Goal: Information Seeking & Learning: Learn about a topic

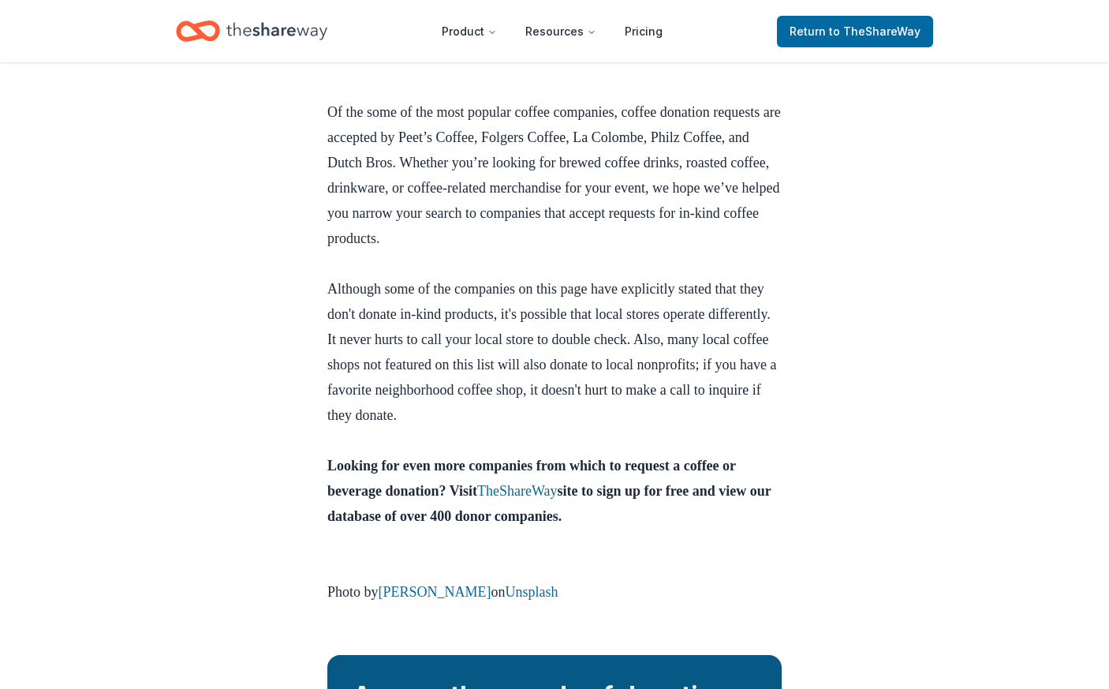
scroll to position [3489, 0]
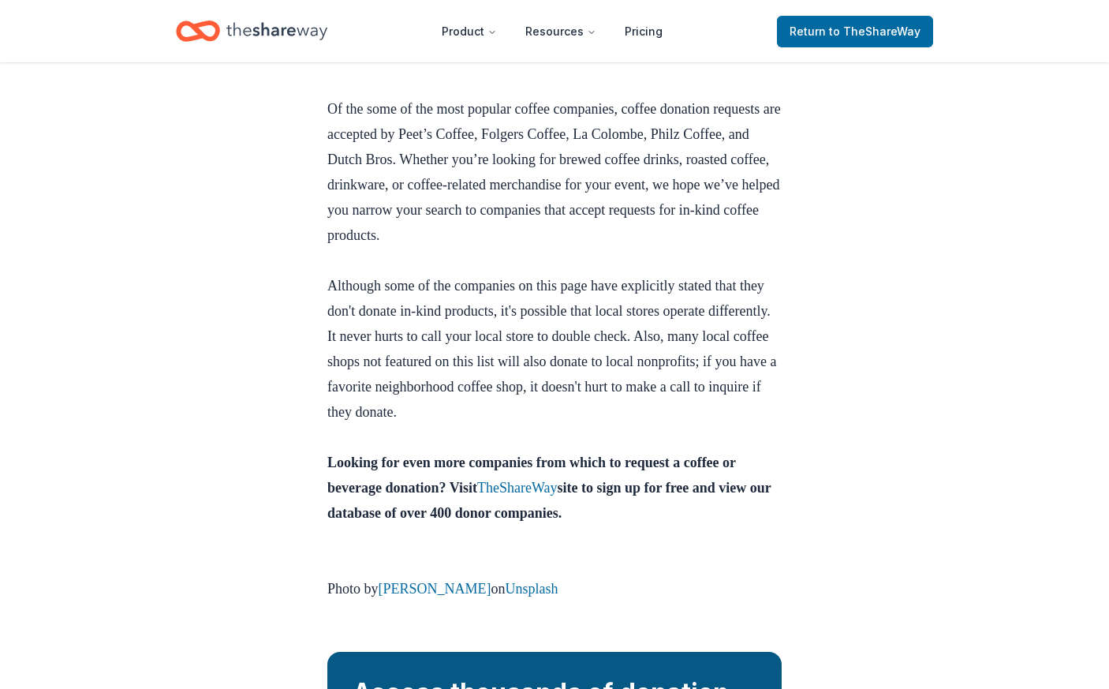
click at [275, 33] on icon "Home" at bounding box center [276, 31] width 101 height 32
click at [200, 26] on icon "Home" at bounding box center [205, 31] width 24 height 16
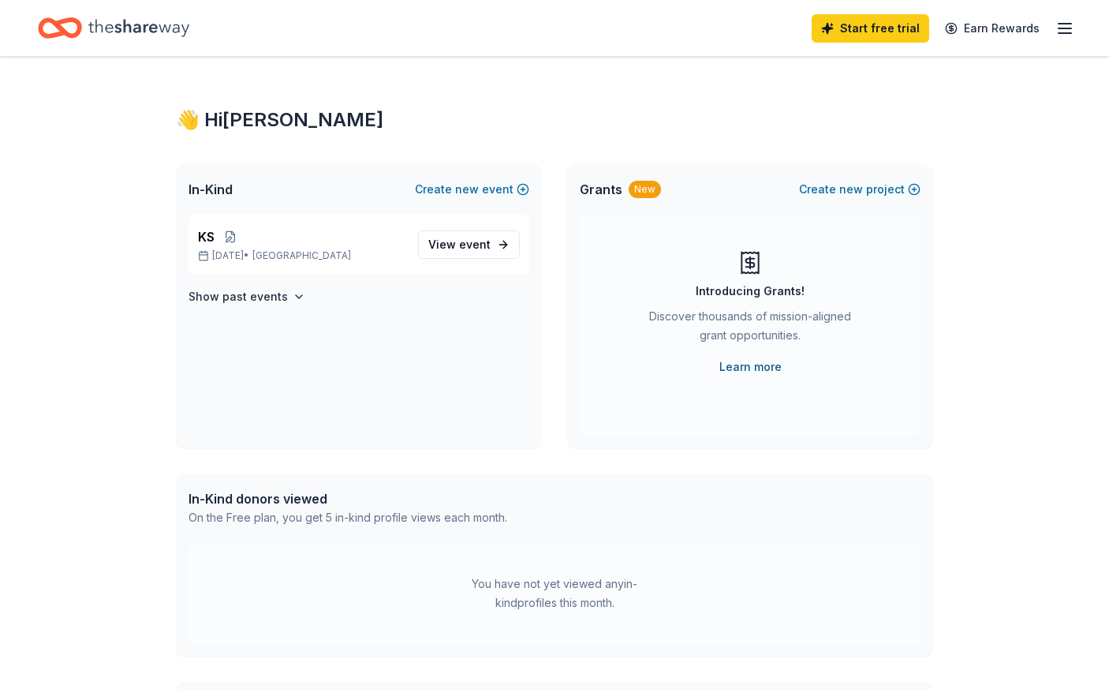
click at [758, 368] on link "Learn more" at bounding box center [750, 366] width 62 height 19
click at [70, 30] on icon "Home" at bounding box center [60, 27] width 44 height 37
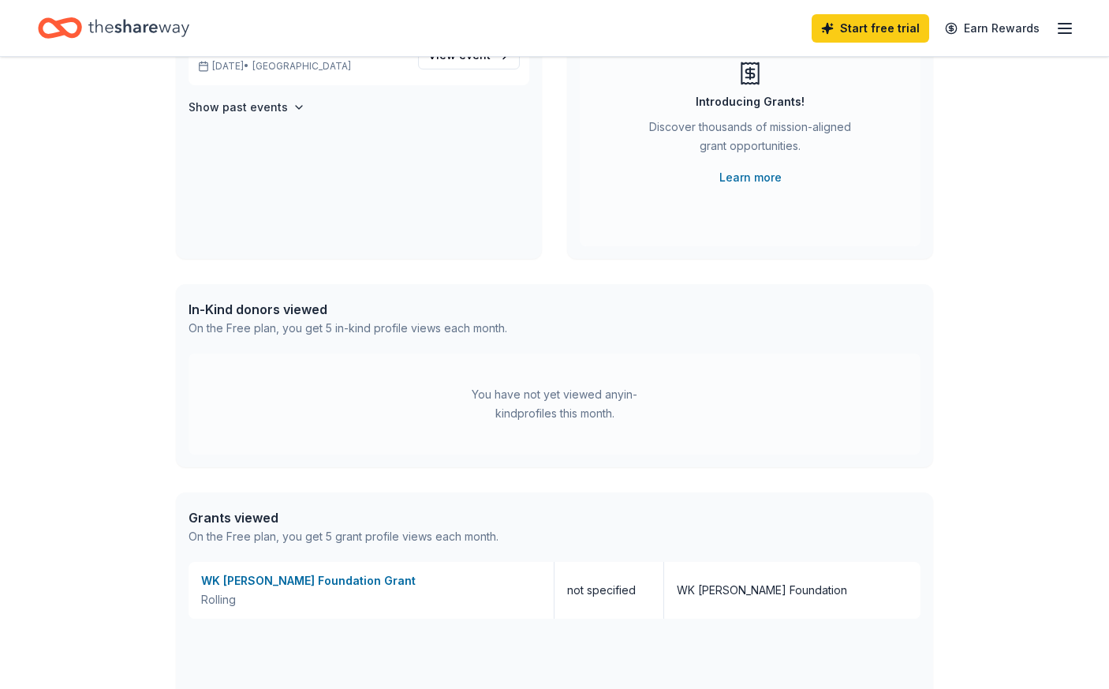
scroll to position [151, 0]
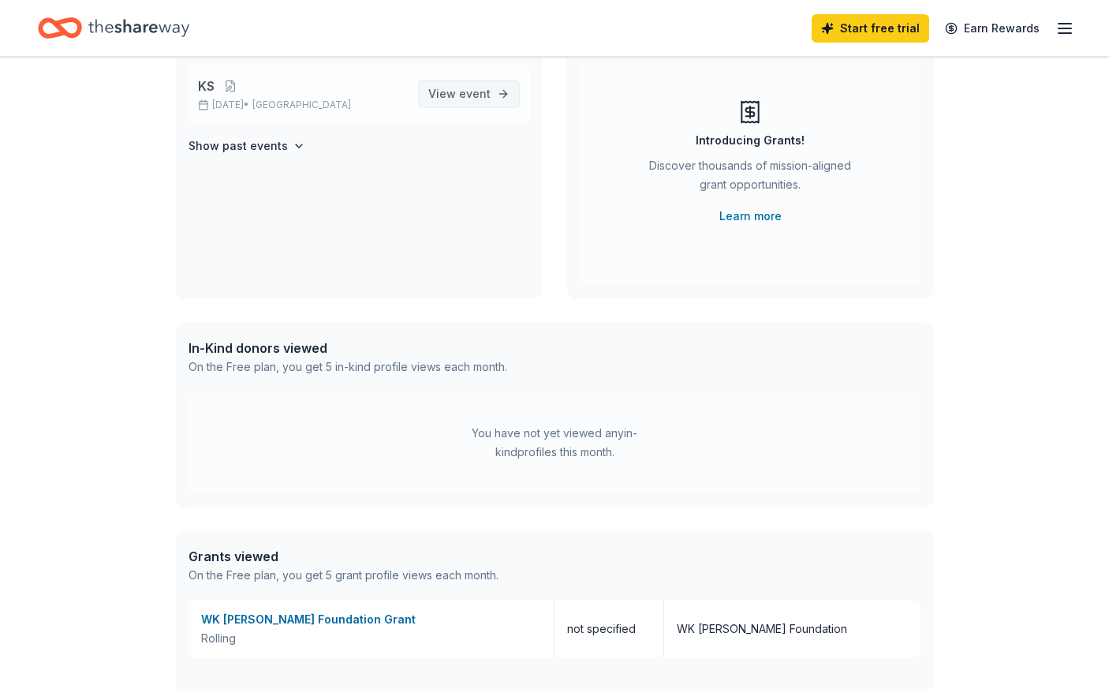
click at [483, 92] on span "event" at bounding box center [475, 93] width 32 height 13
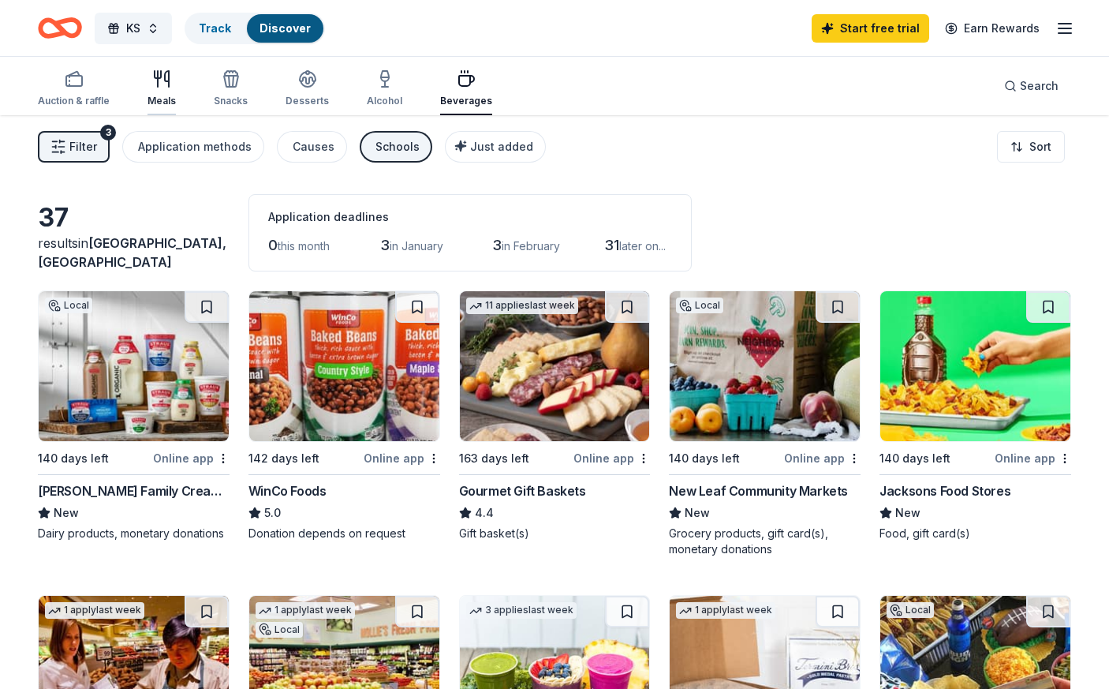
click at [161, 97] on div "Meals" at bounding box center [162, 101] width 28 height 13
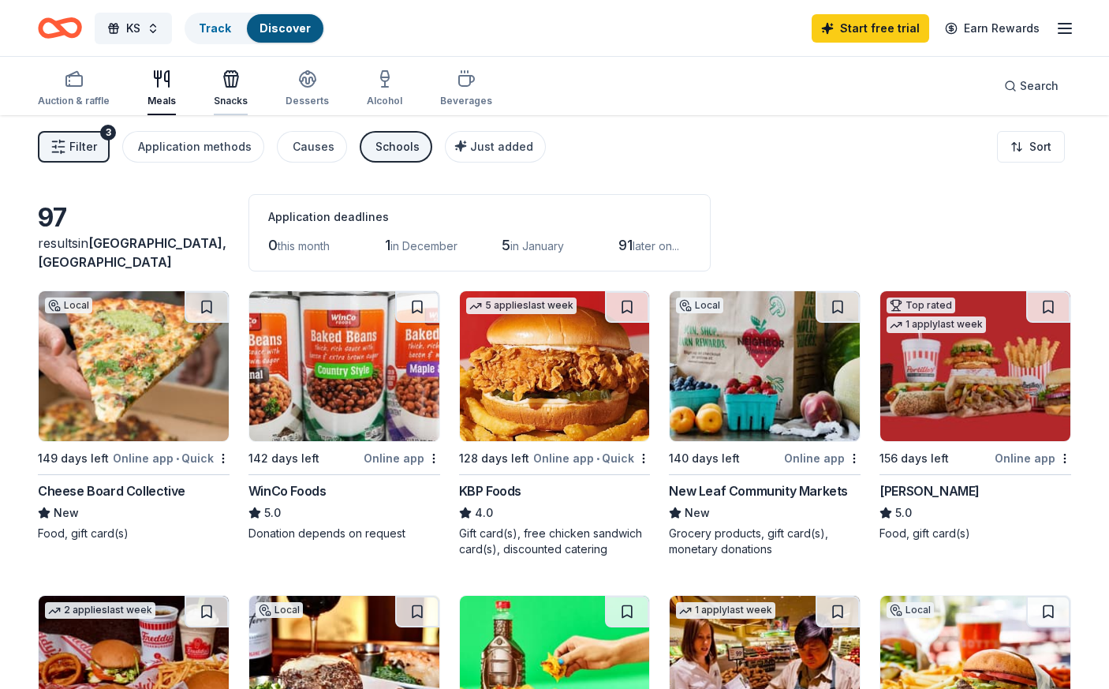
click at [237, 96] on div "Snacks" at bounding box center [231, 101] width 34 height 13
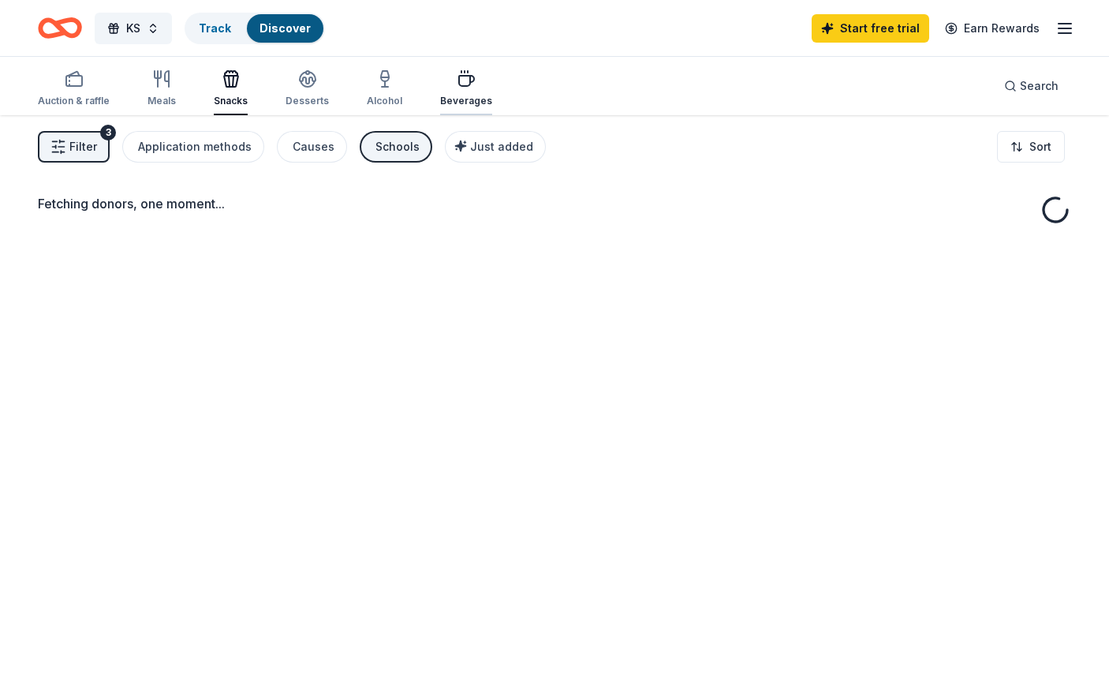
click at [470, 95] on div "Beverages" at bounding box center [466, 101] width 52 height 13
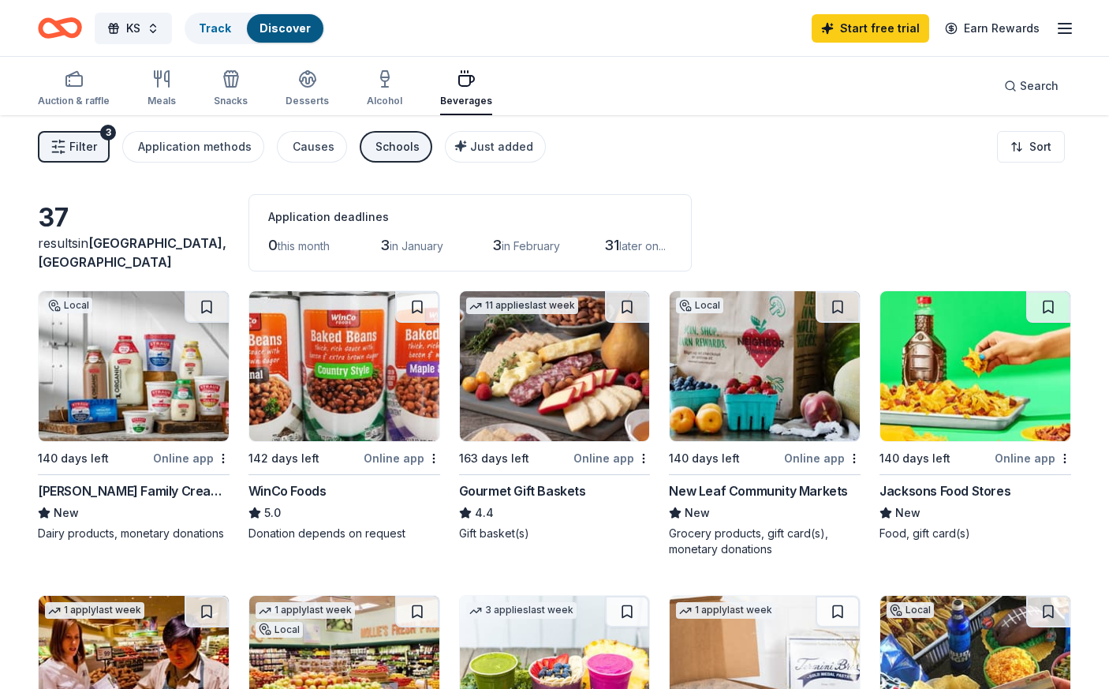
click at [460, 102] on div "Beverages" at bounding box center [466, 101] width 52 height 13
click at [310, 86] on icon "button" at bounding box center [307, 78] width 19 height 19
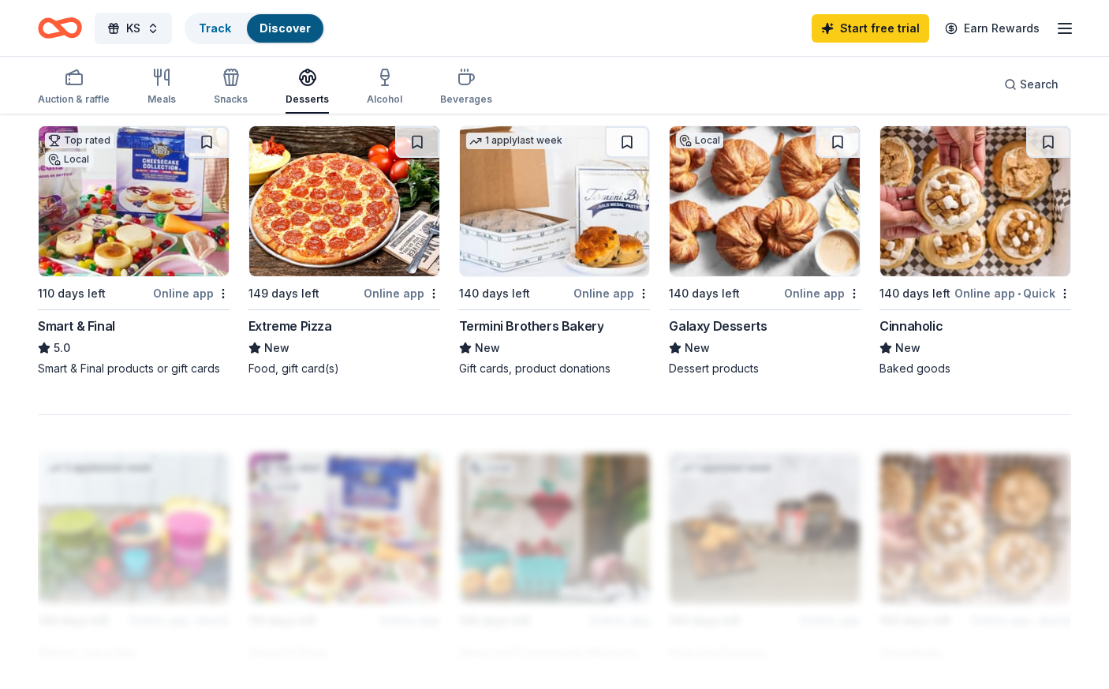
scroll to position [1082, 0]
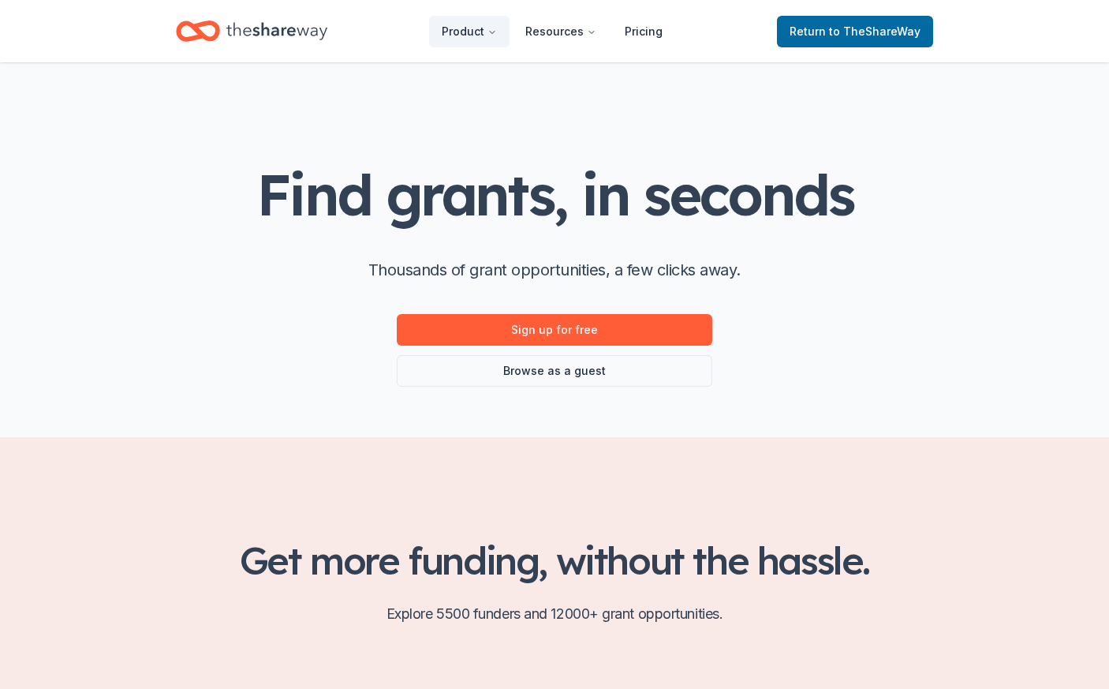
scroll to position [11, 0]
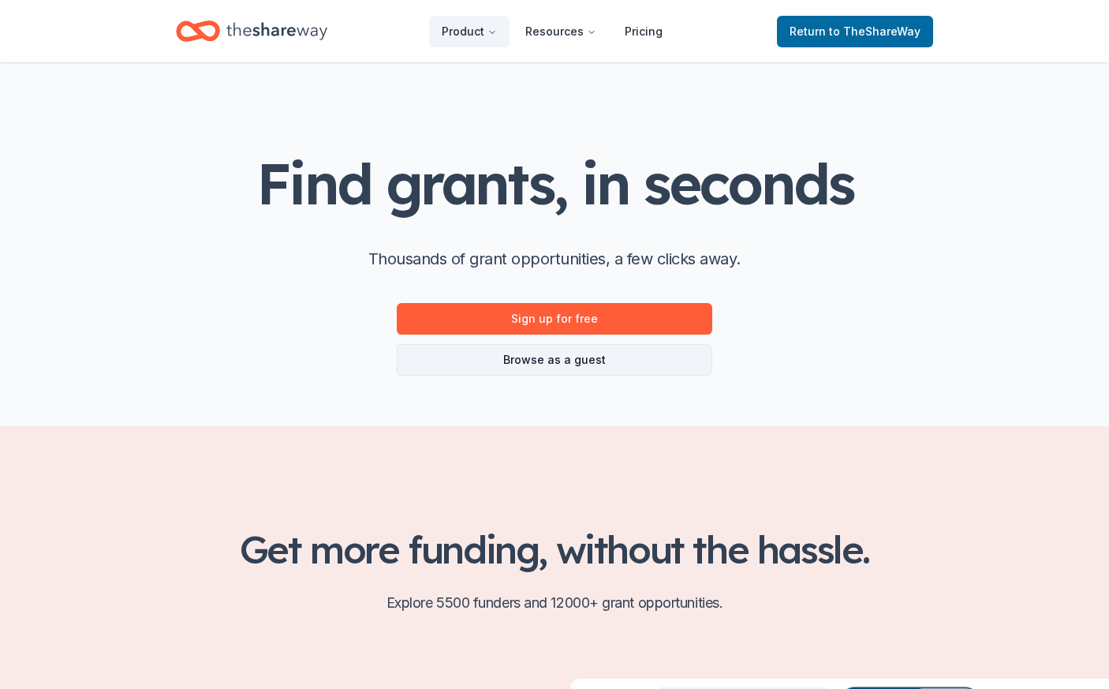
click at [624, 357] on link "Browse as a guest" at bounding box center [555, 360] width 316 height 32
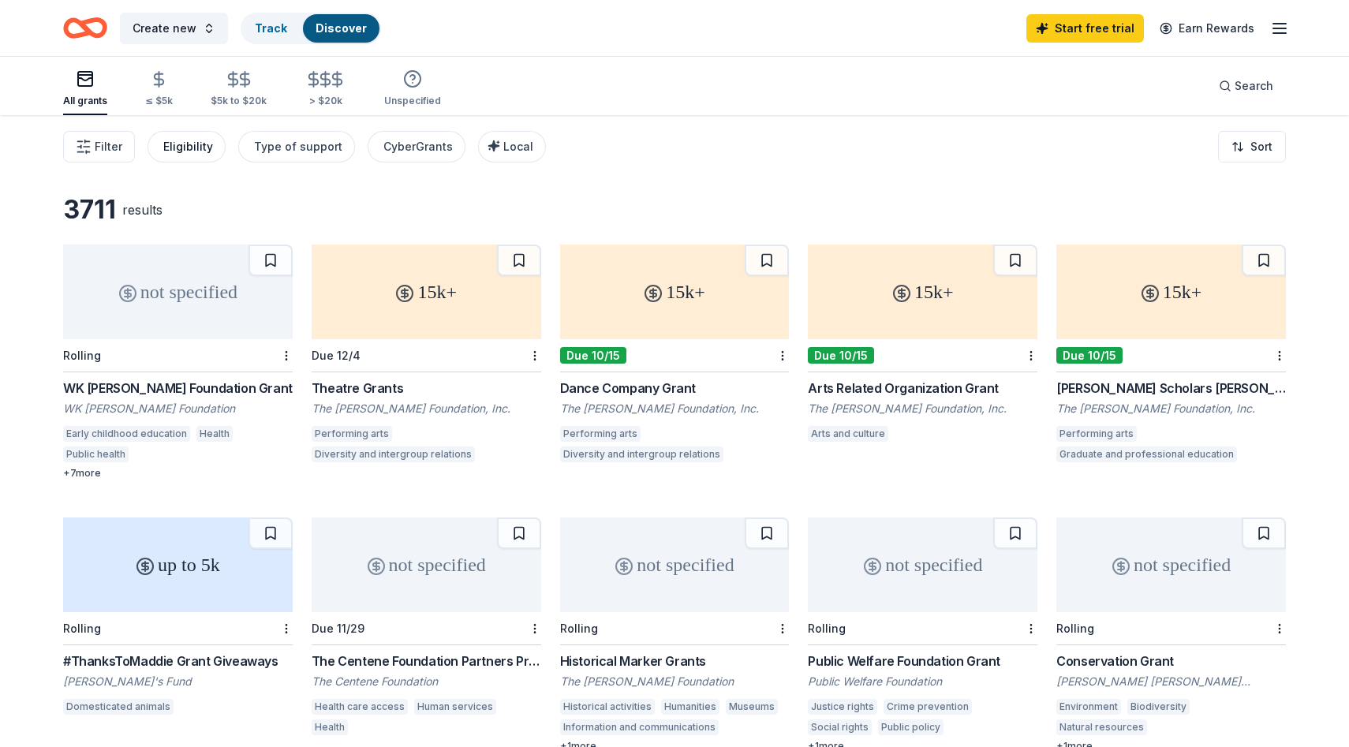
click at [186, 145] on div "Eligibility" at bounding box center [188, 146] width 50 height 19
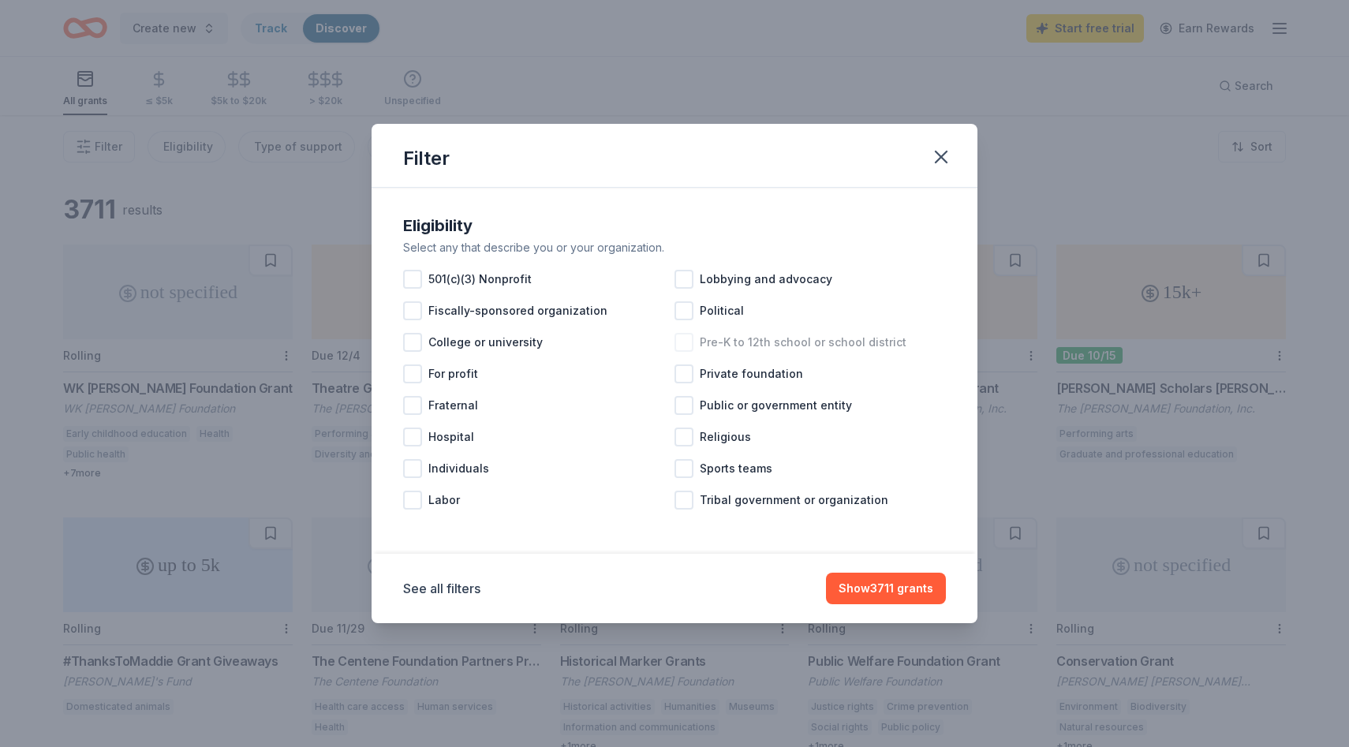
click at [686, 345] on div at bounding box center [683, 342] width 19 height 19
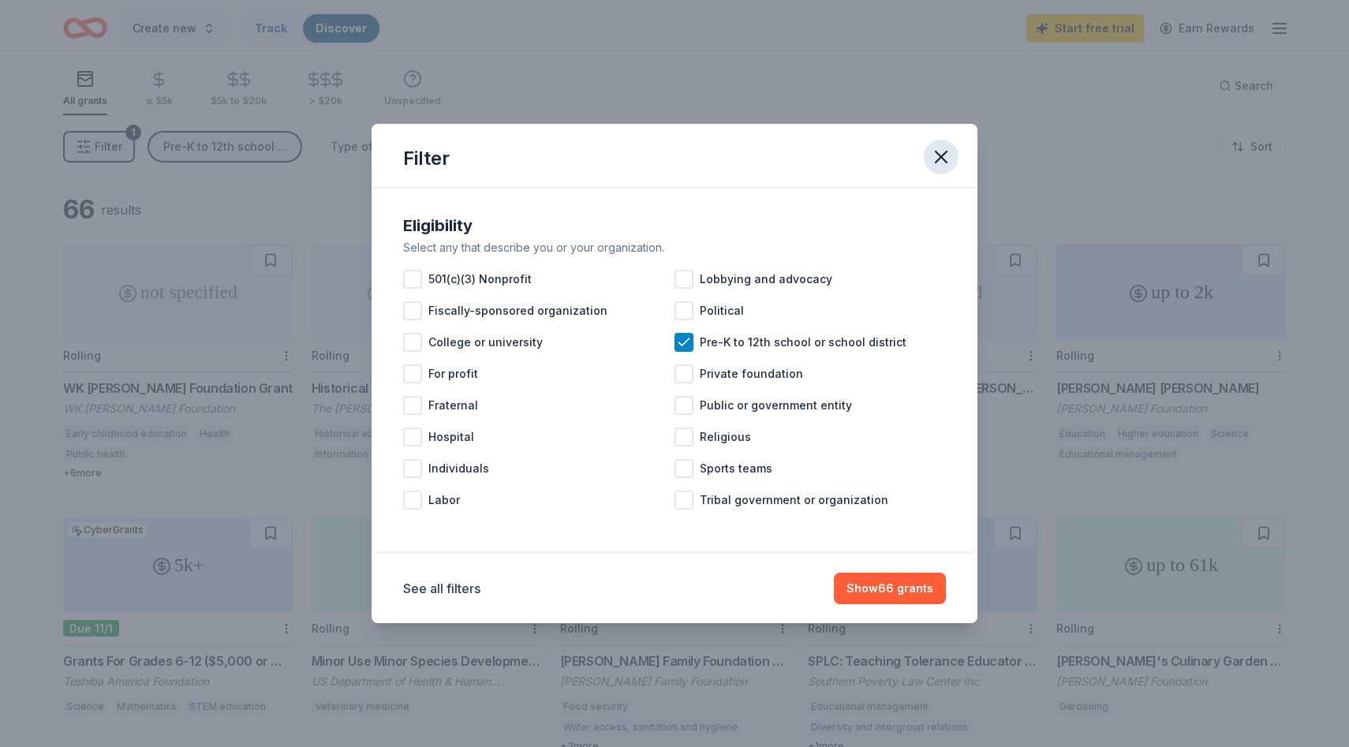
click at [947, 155] on icon "button" at bounding box center [941, 157] width 22 height 22
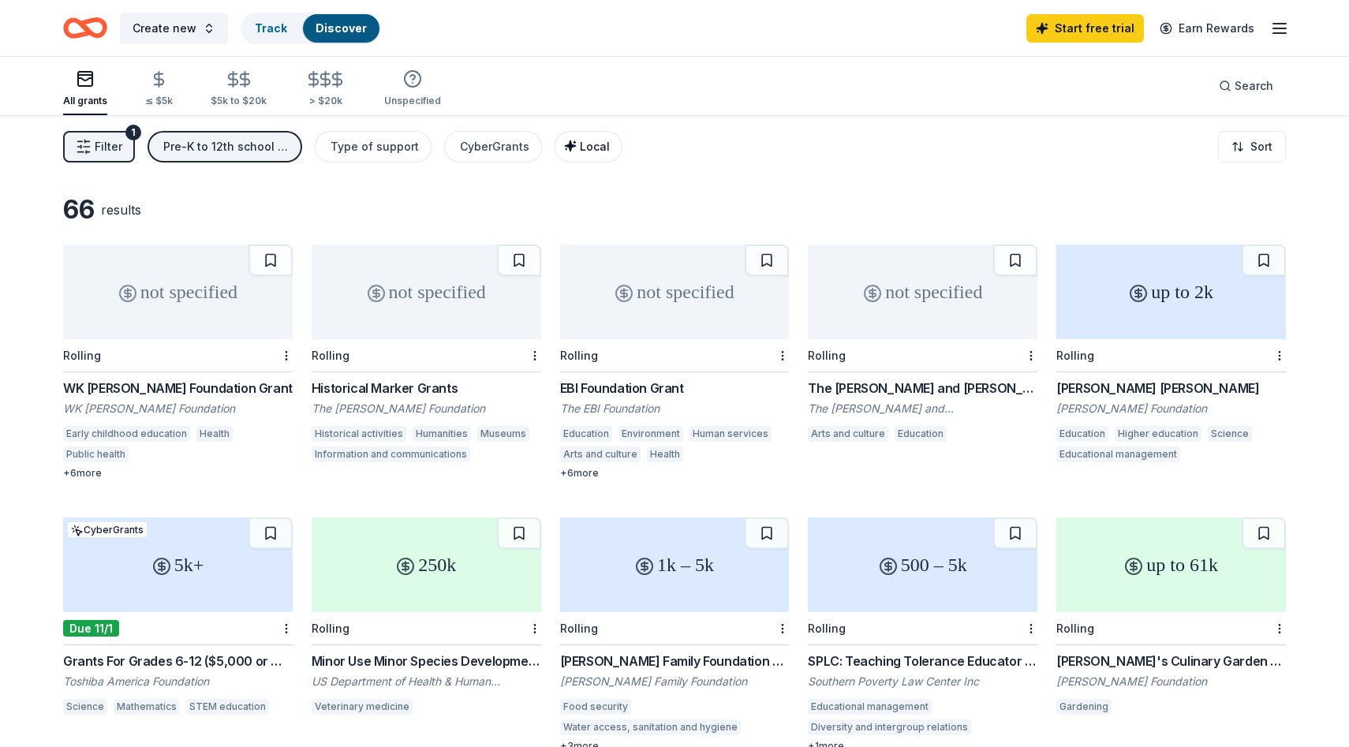
click at [565, 147] on icon "button" at bounding box center [570, 145] width 10 height 10
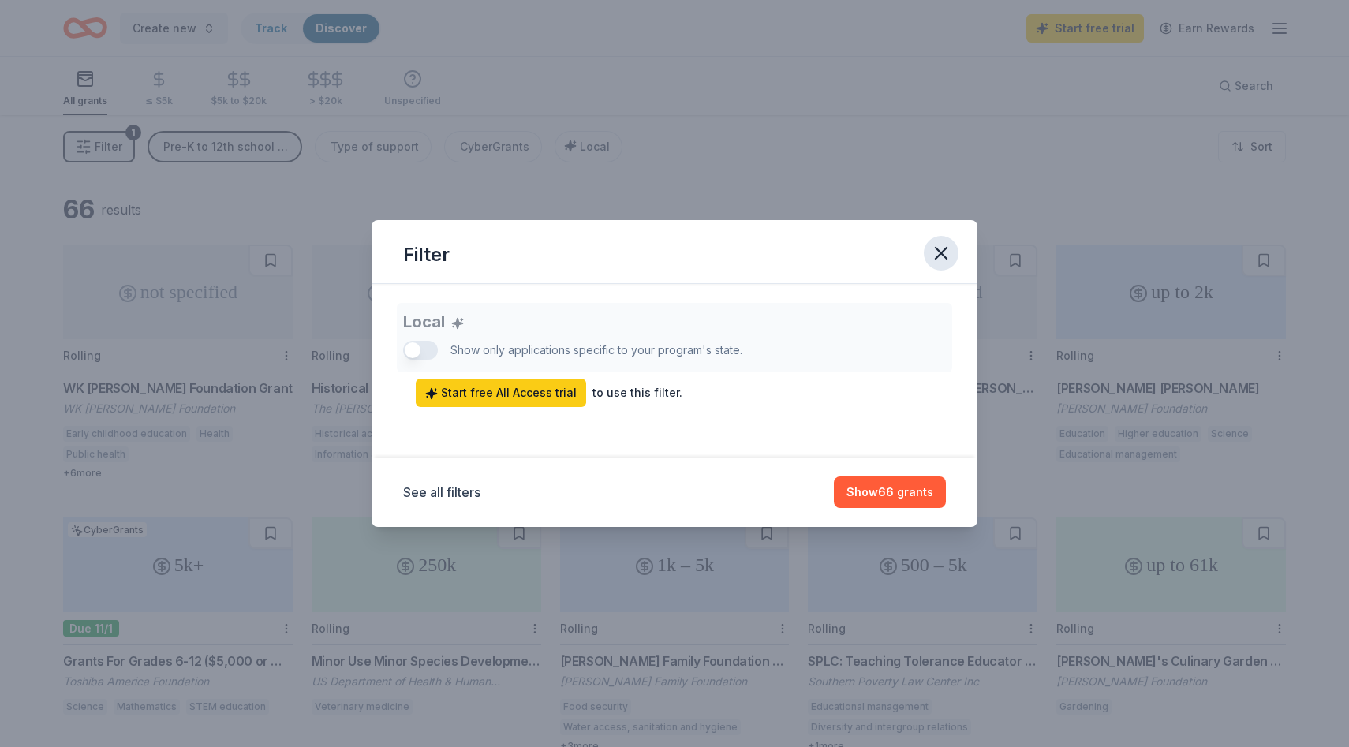
click at [947, 251] on icon "button" at bounding box center [941, 253] width 22 height 22
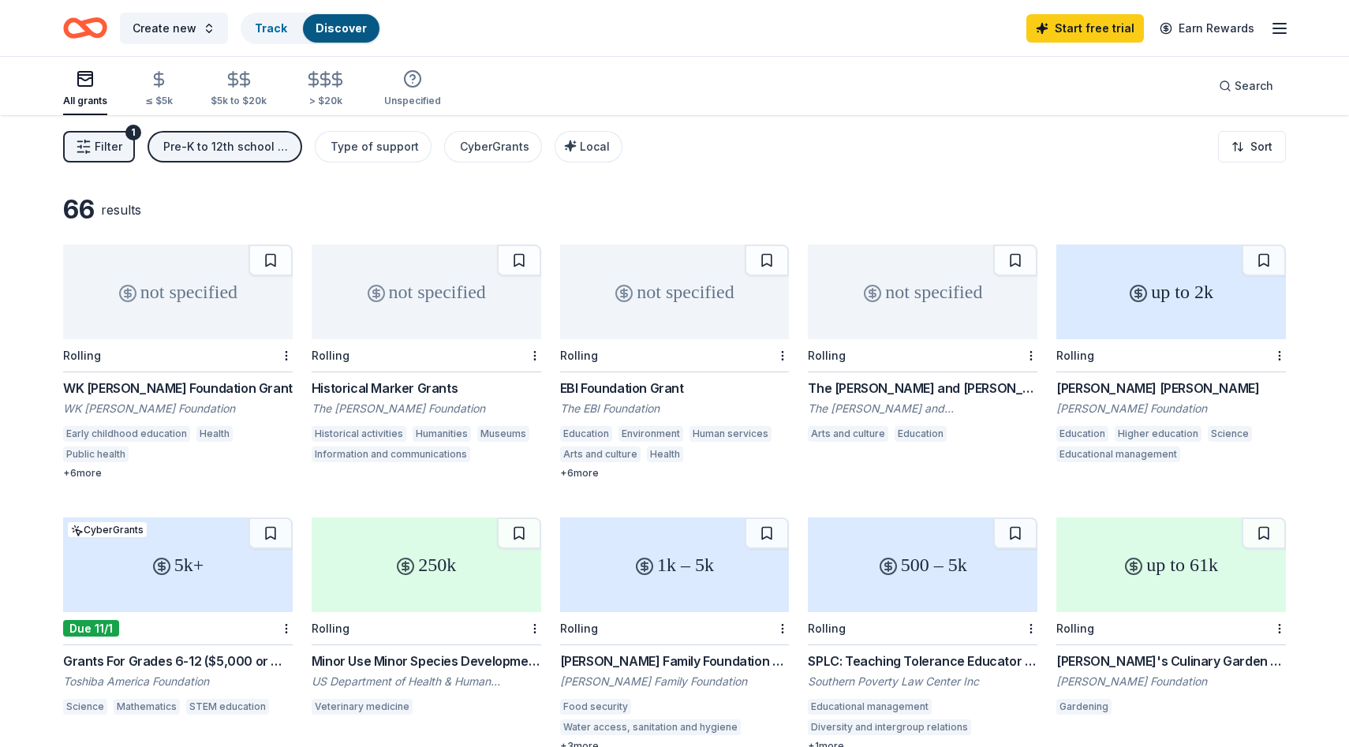
click at [113, 151] on span "Filter" at bounding box center [109, 146] width 28 height 19
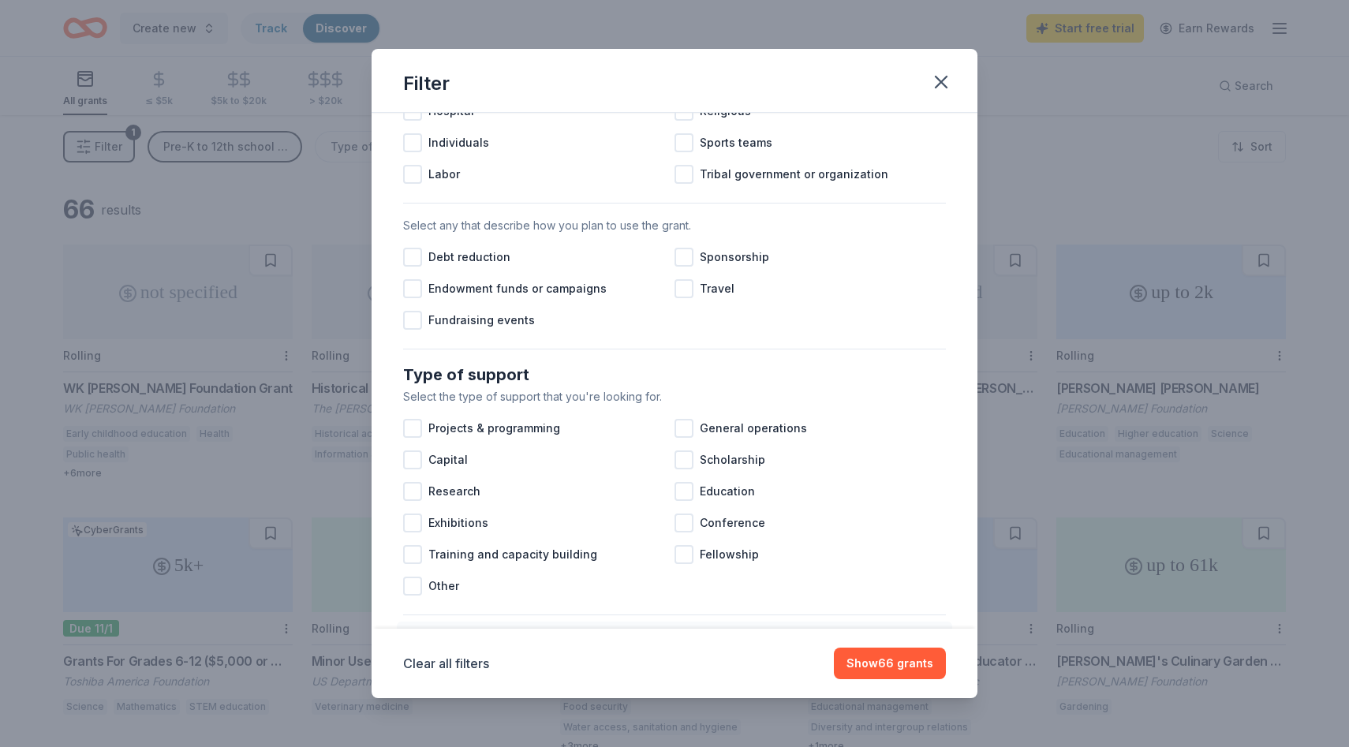
scroll to position [416, 0]
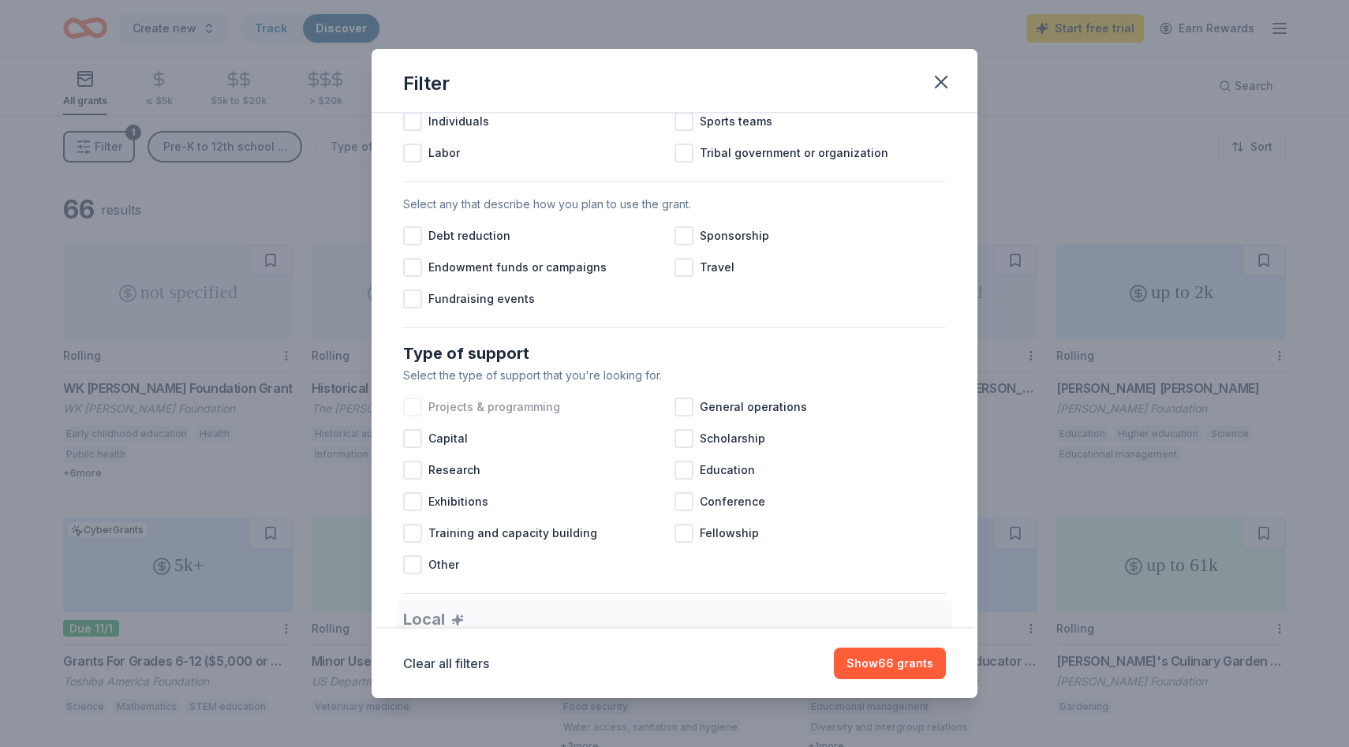
click at [411, 413] on div at bounding box center [412, 407] width 19 height 19
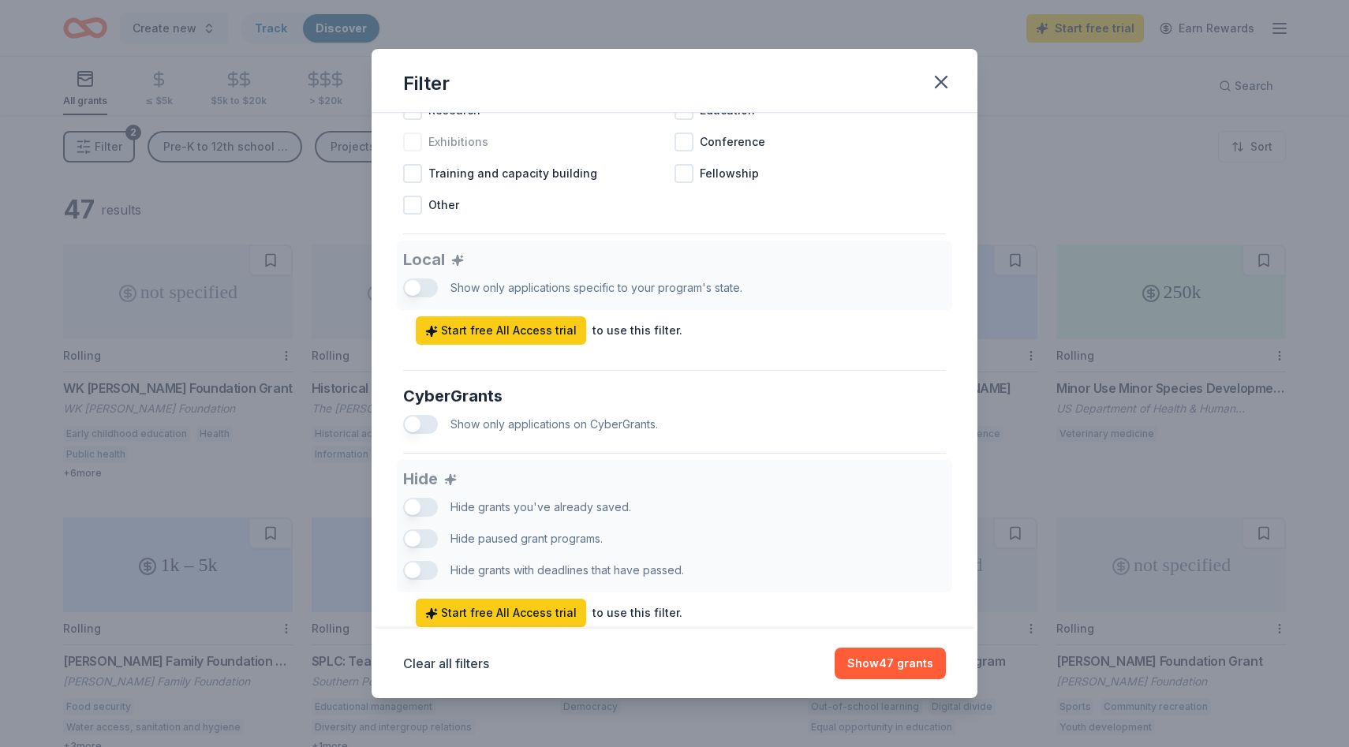
scroll to position [824, 0]
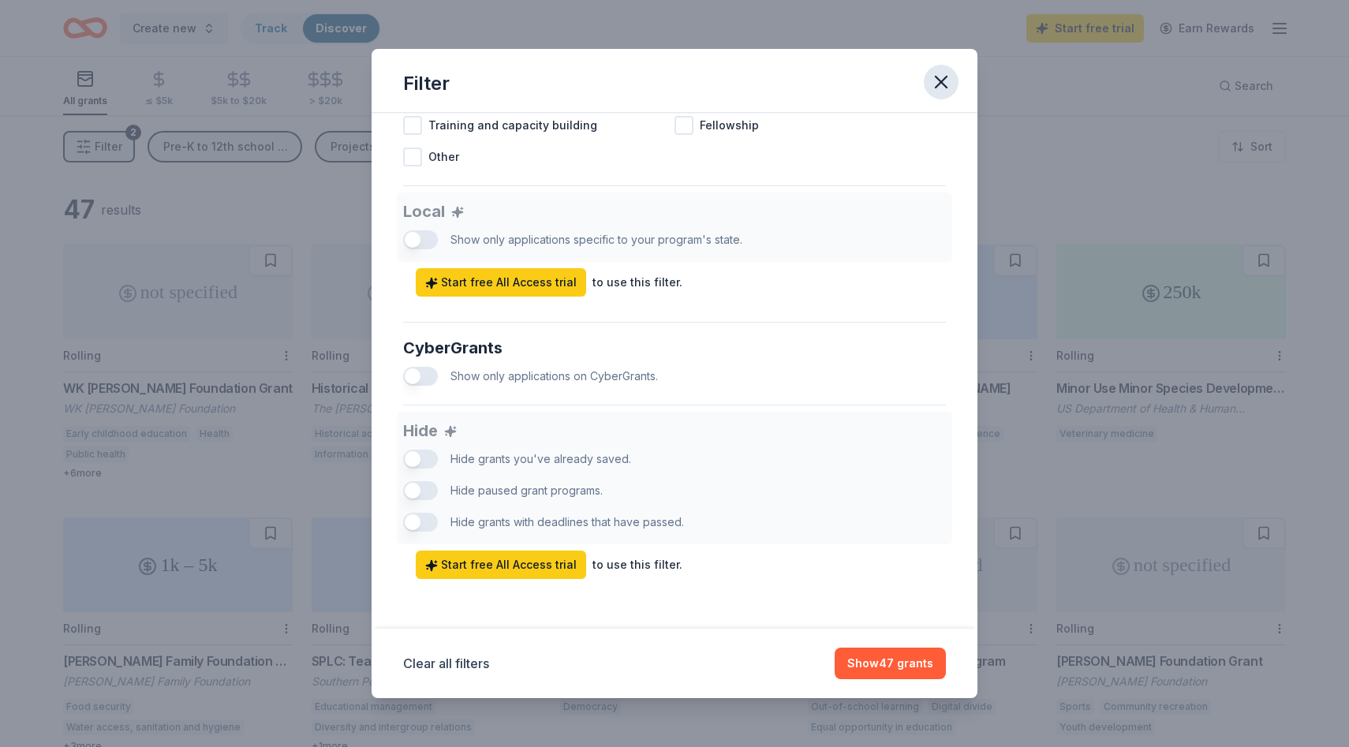
click at [948, 84] on icon "button" at bounding box center [941, 82] width 22 height 22
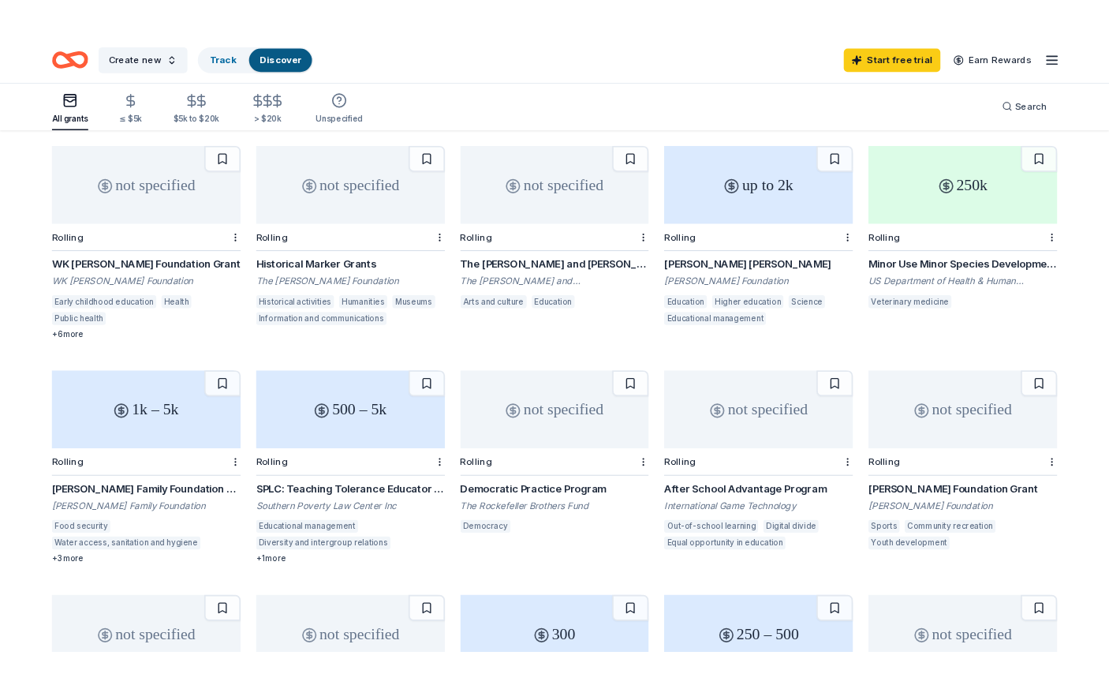
scroll to position [75, 0]
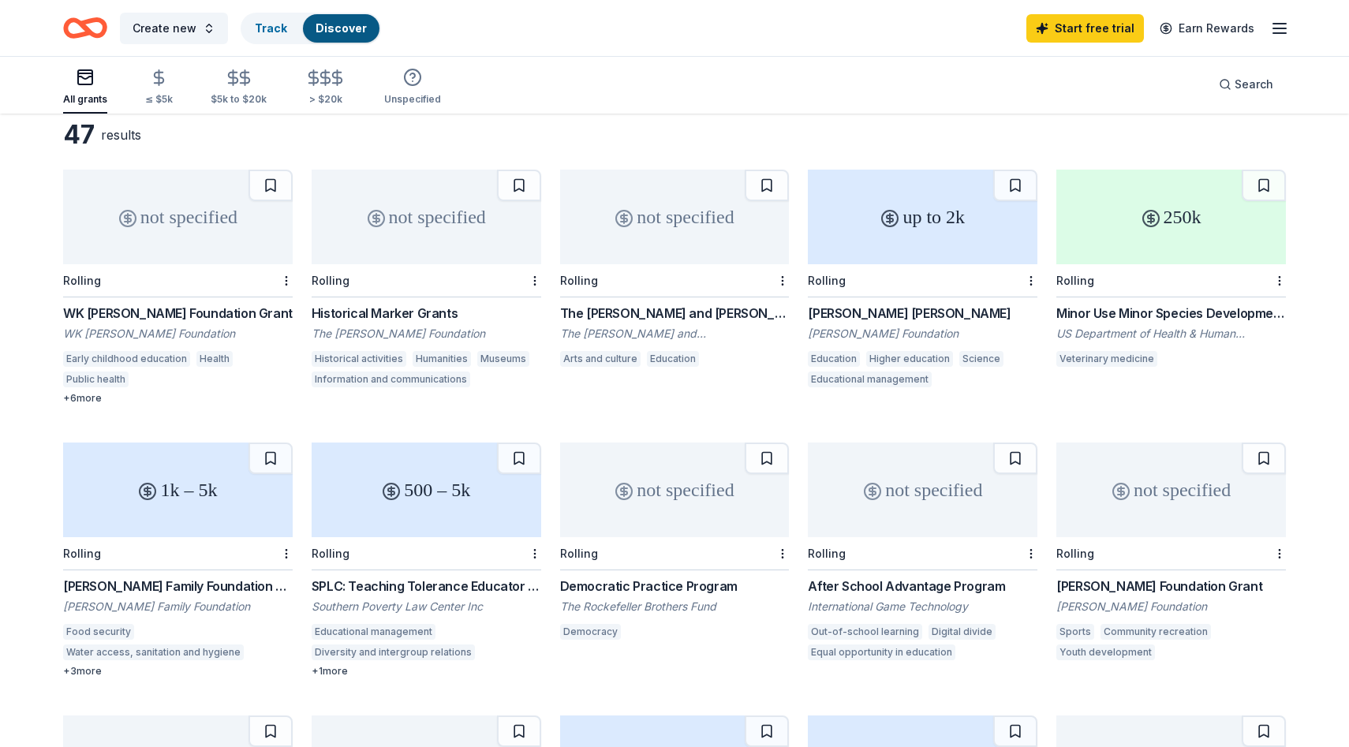
click at [84, 399] on div "+ 6 more" at bounding box center [178, 398] width 230 height 13
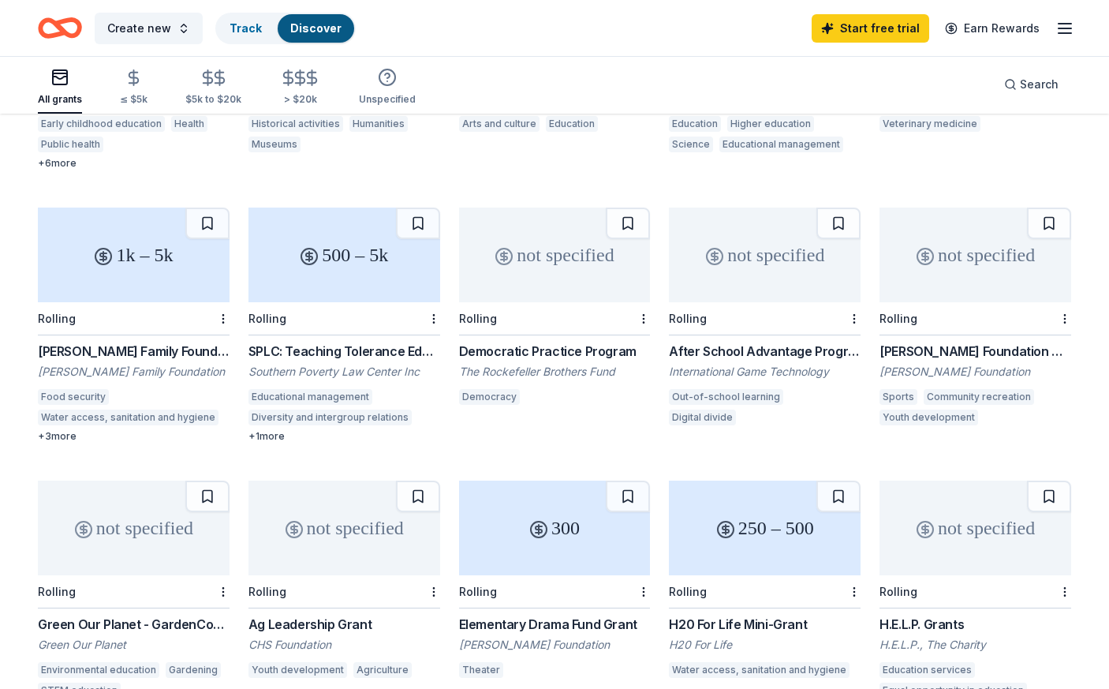
scroll to position [0, 0]
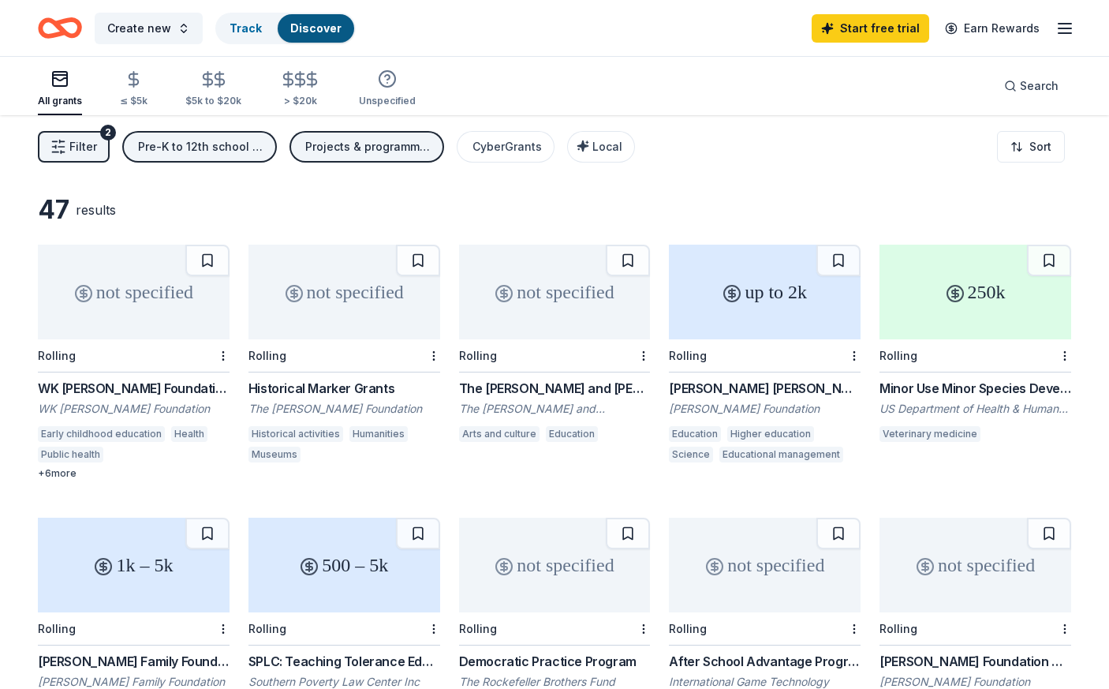
click at [82, 140] on span "Filter" at bounding box center [83, 146] width 28 height 19
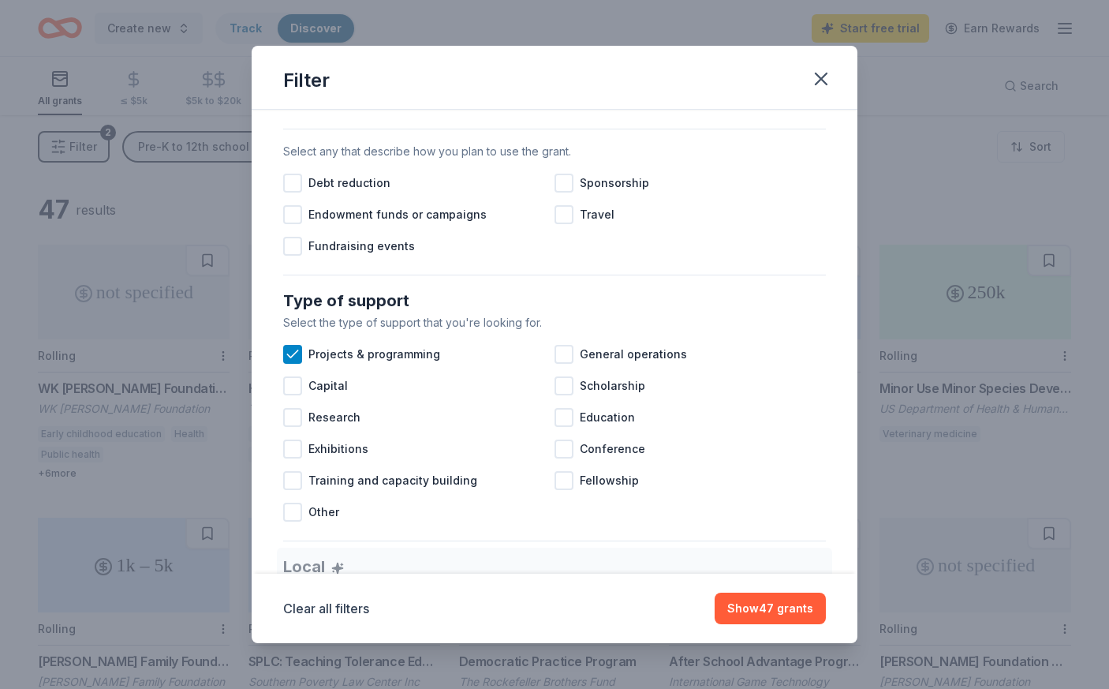
scroll to position [466, 0]
click at [295, 389] on div at bounding box center [292, 384] width 19 height 19
click at [570, 416] on div at bounding box center [564, 416] width 19 height 19
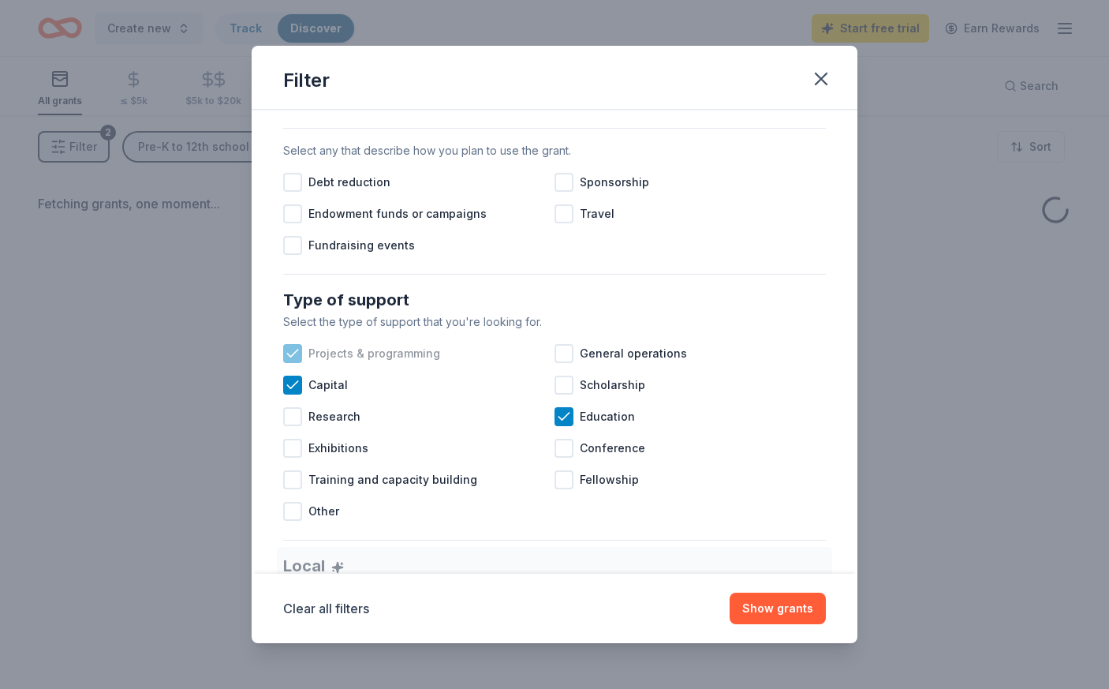
click at [298, 351] on icon at bounding box center [293, 354] width 16 height 16
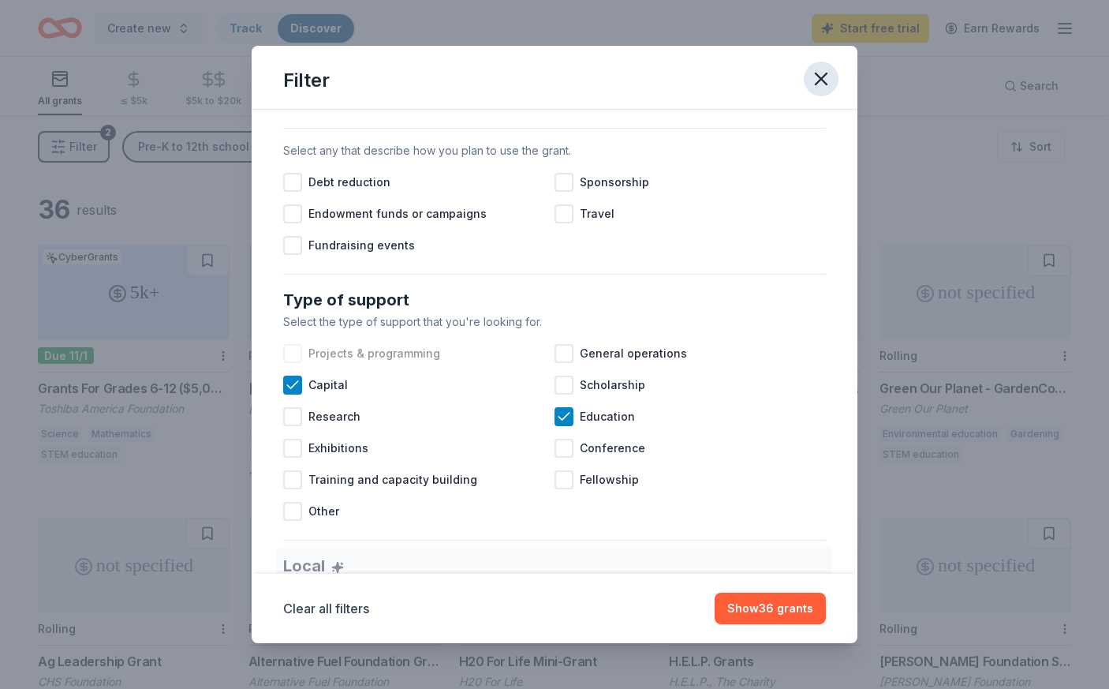
click at [815, 78] on icon "button" at bounding box center [821, 79] width 22 height 22
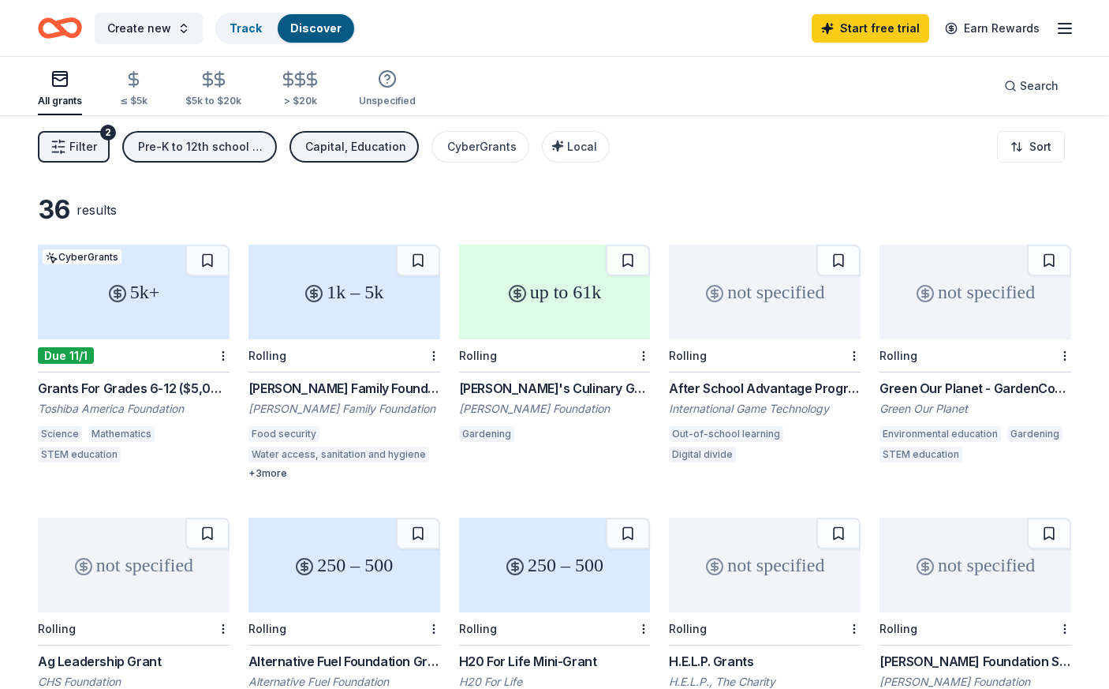
click at [64, 28] on icon "Home" at bounding box center [60, 27] width 44 height 37
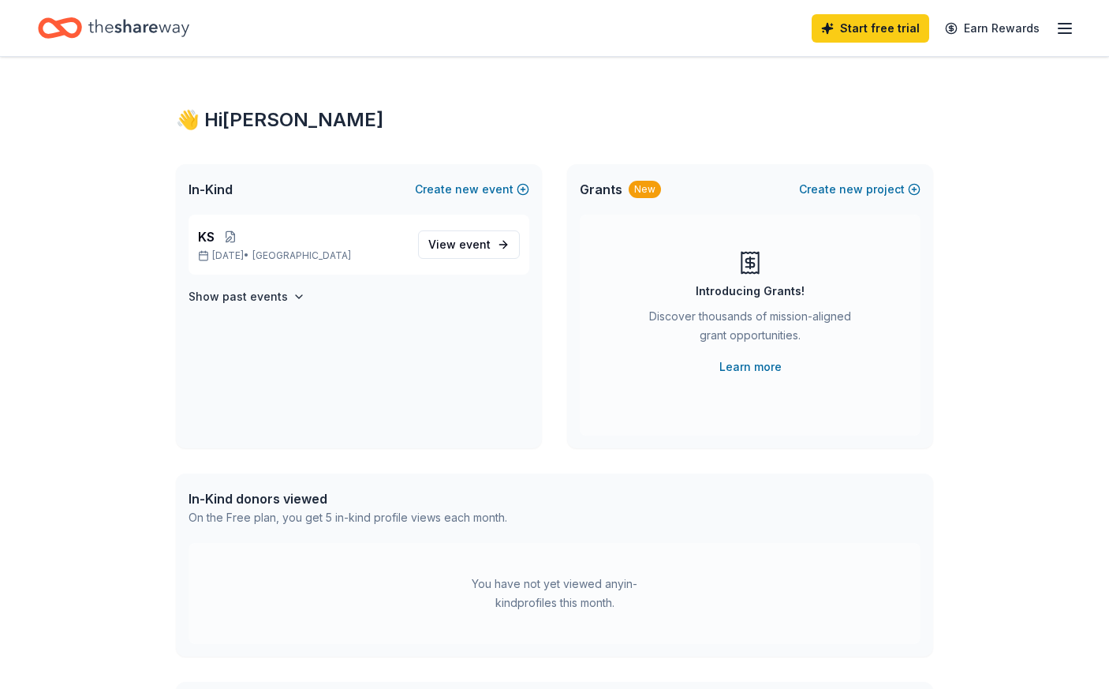
click at [1067, 28] on line "button" at bounding box center [1065, 28] width 13 height 0
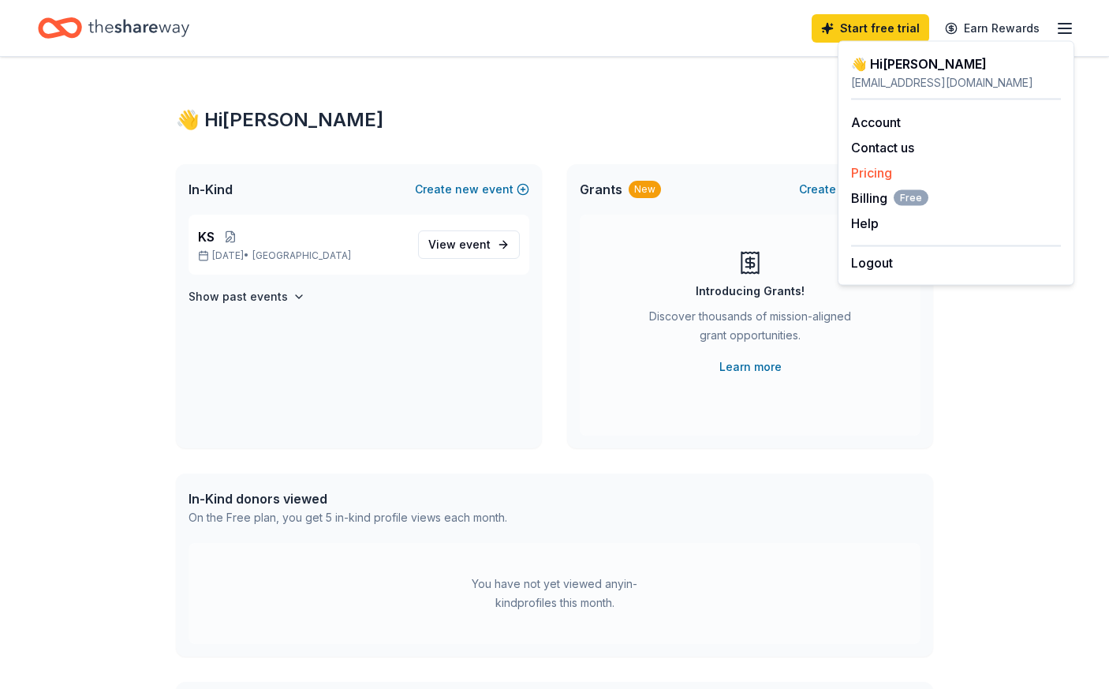
click at [881, 176] on link "Pricing" at bounding box center [871, 173] width 41 height 16
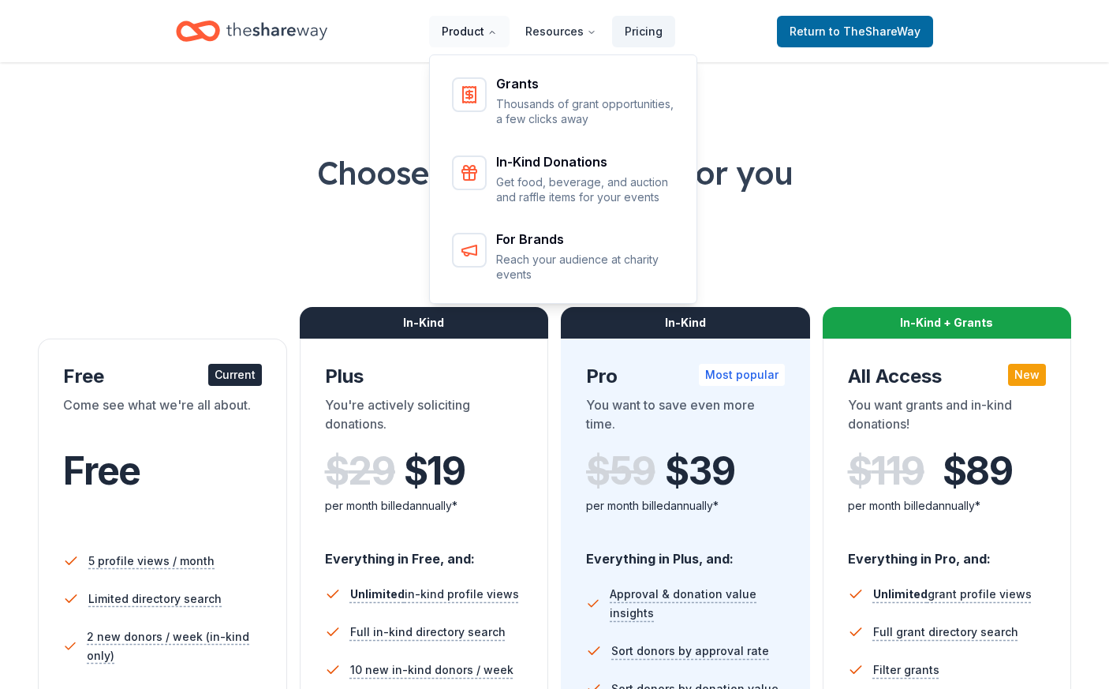
click at [482, 36] on button "Product" at bounding box center [469, 32] width 80 height 32
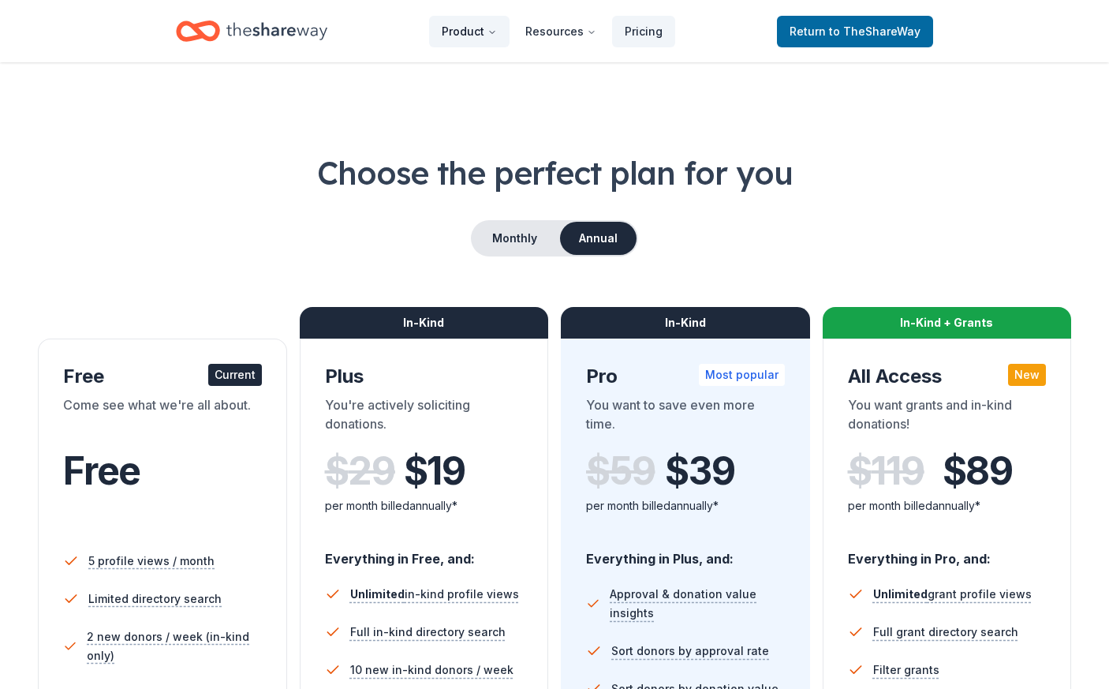
click at [482, 36] on button "Product" at bounding box center [469, 32] width 80 height 32
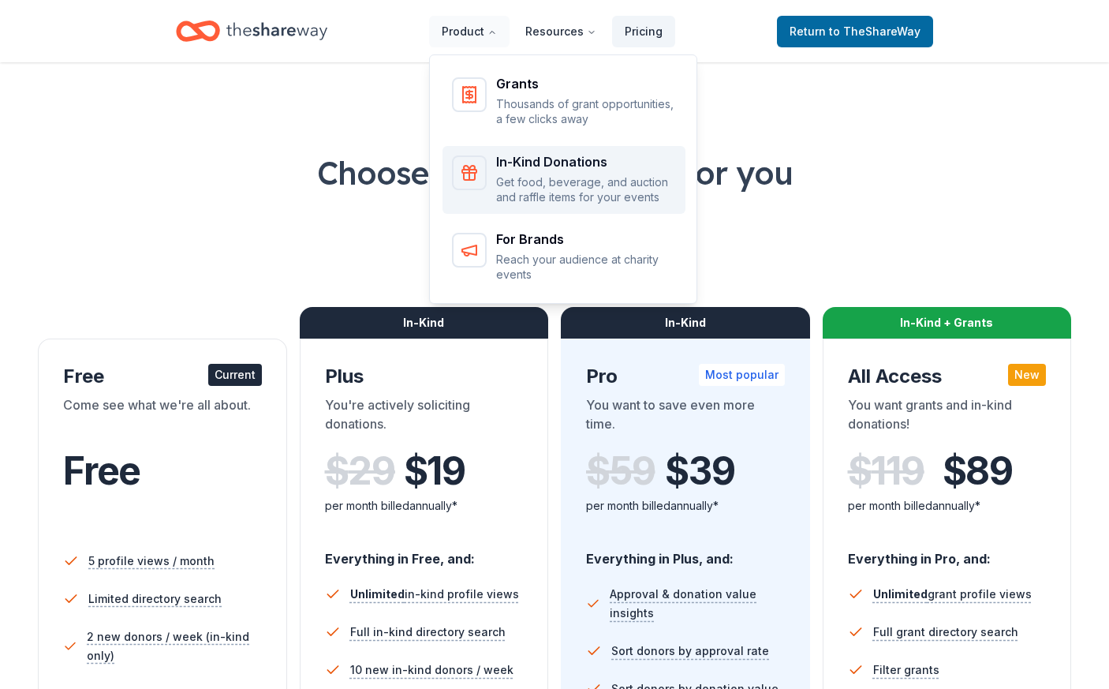
click at [560, 182] on p "Get food, beverage, and auction and raffle items for your events" at bounding box center [586, 189] width 180 height 31
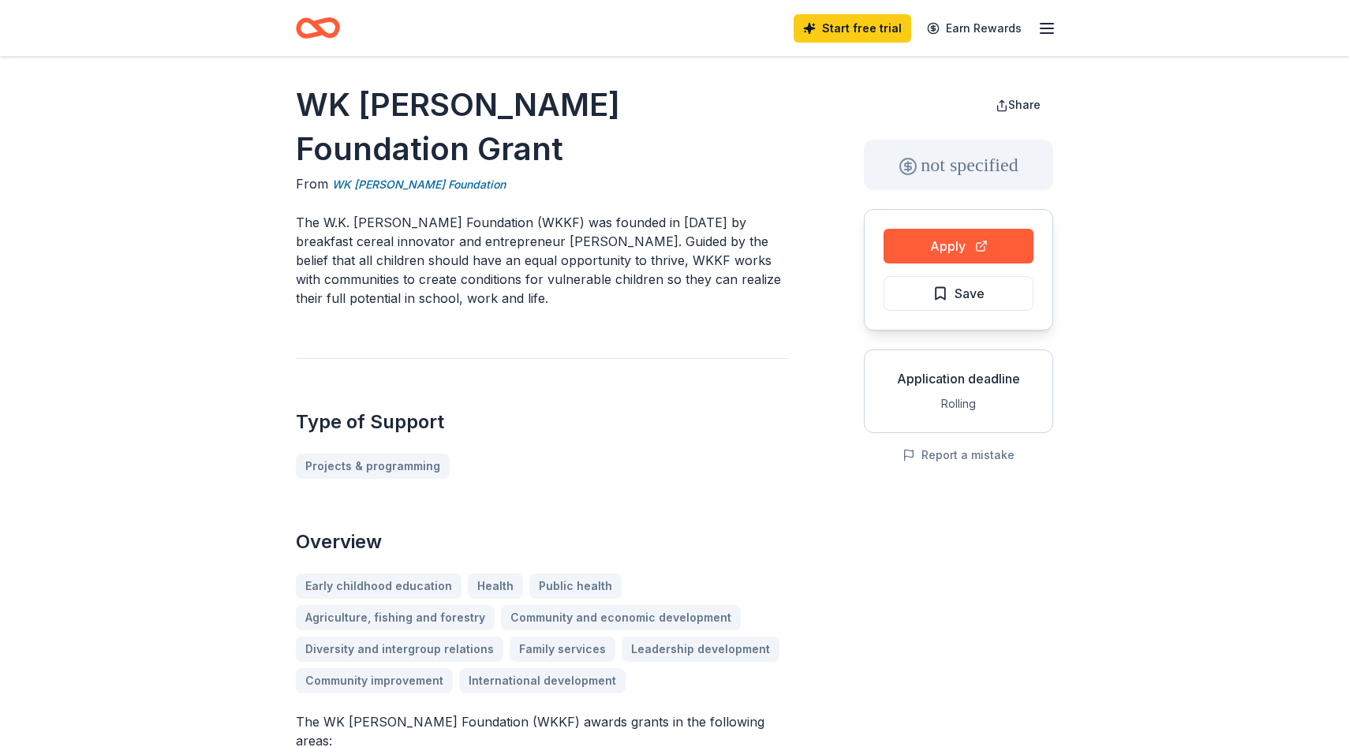
scroll to position [7, 0]
drag, startPoint x: 465, startPoint y: 174, endPoint x: 283, endPoint y: 179, distance: 182.3
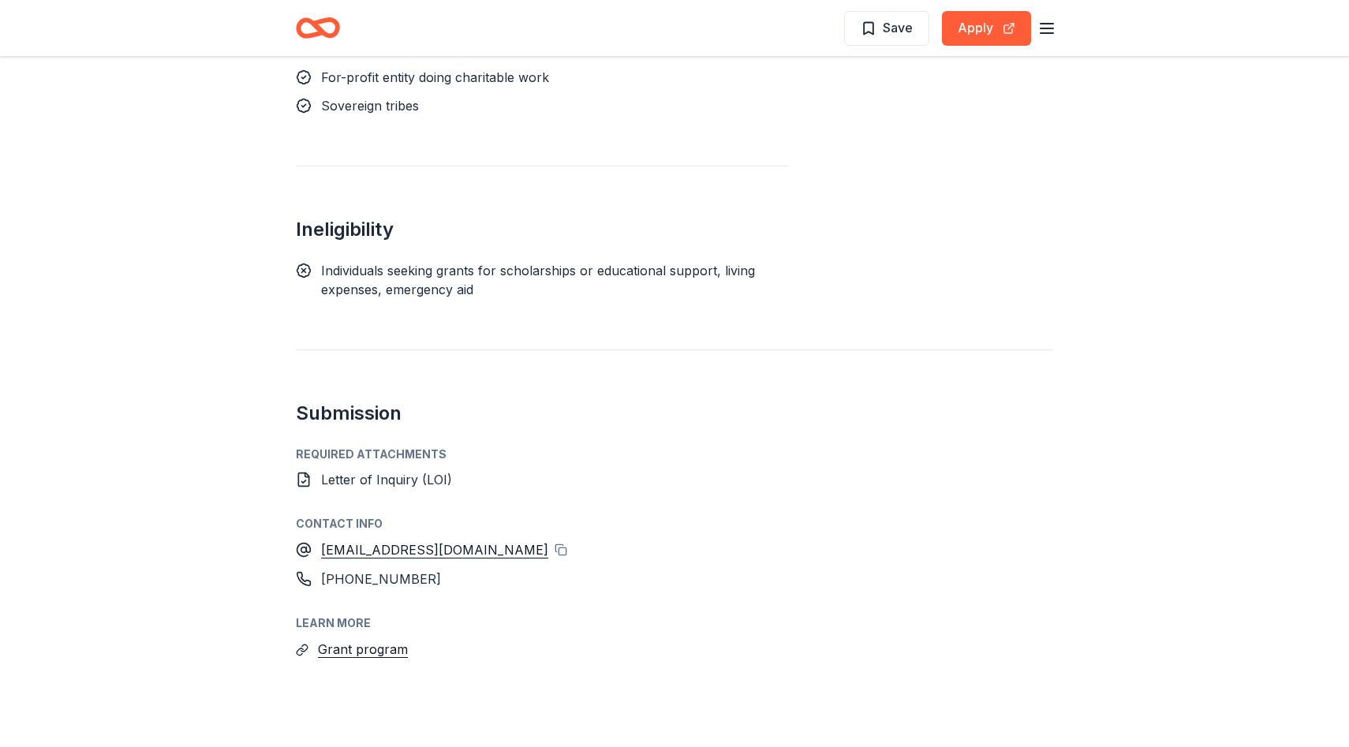
scroll to position [1961, 0]
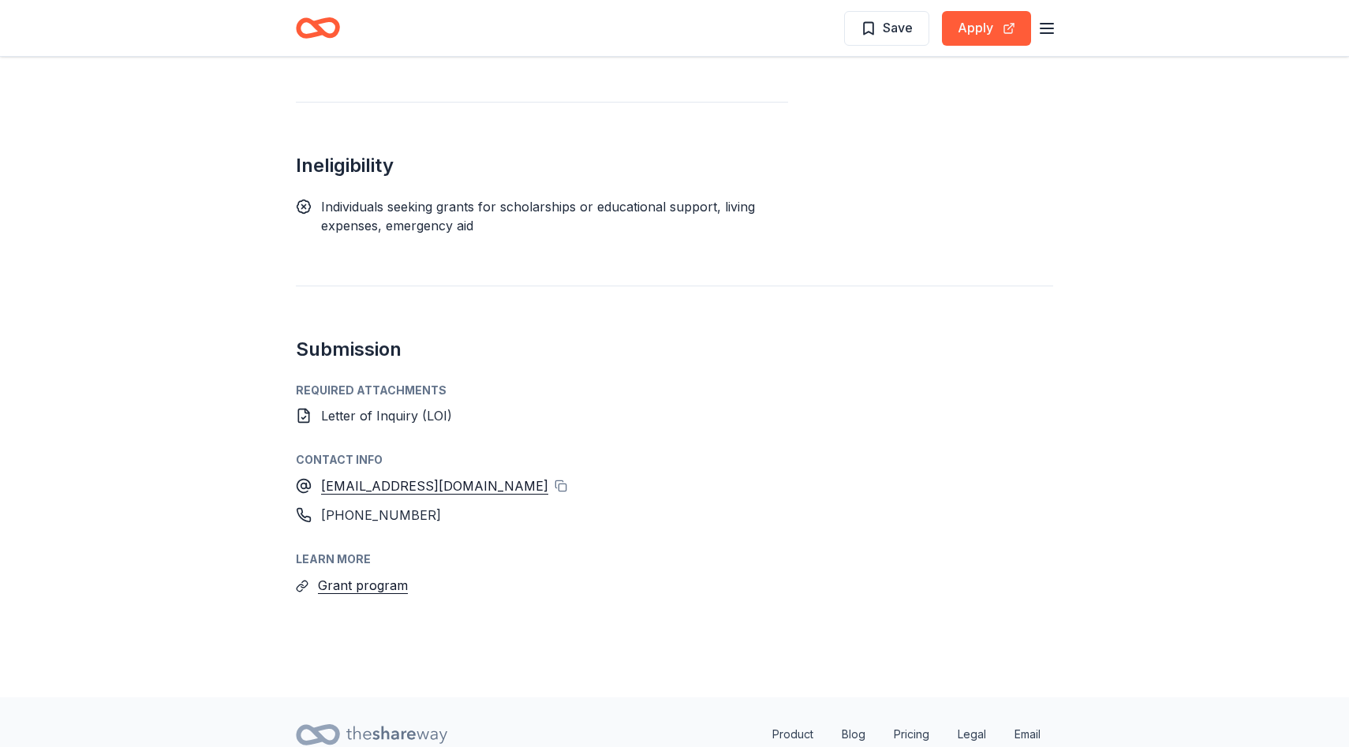
click at [484, 381] on div "Required Attachments Letter of Inquiry (LOI) Contact info conciergedesk@wkkf.or…" at bounding box center [674, 488] width 757 height 215
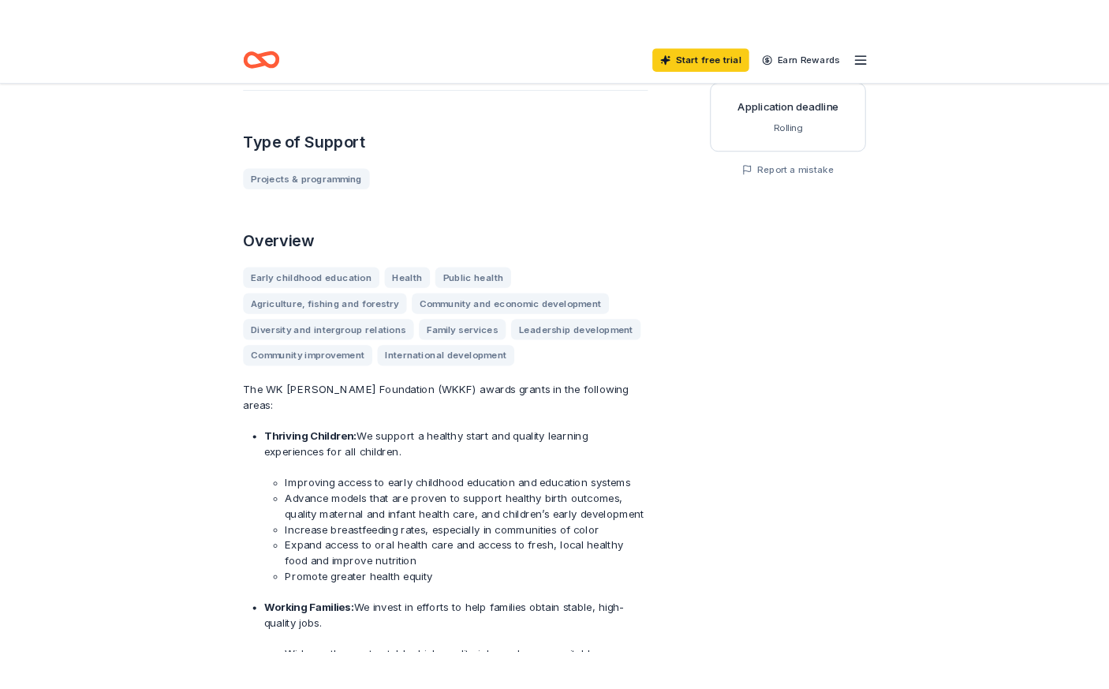
scroll to position [0, 0]
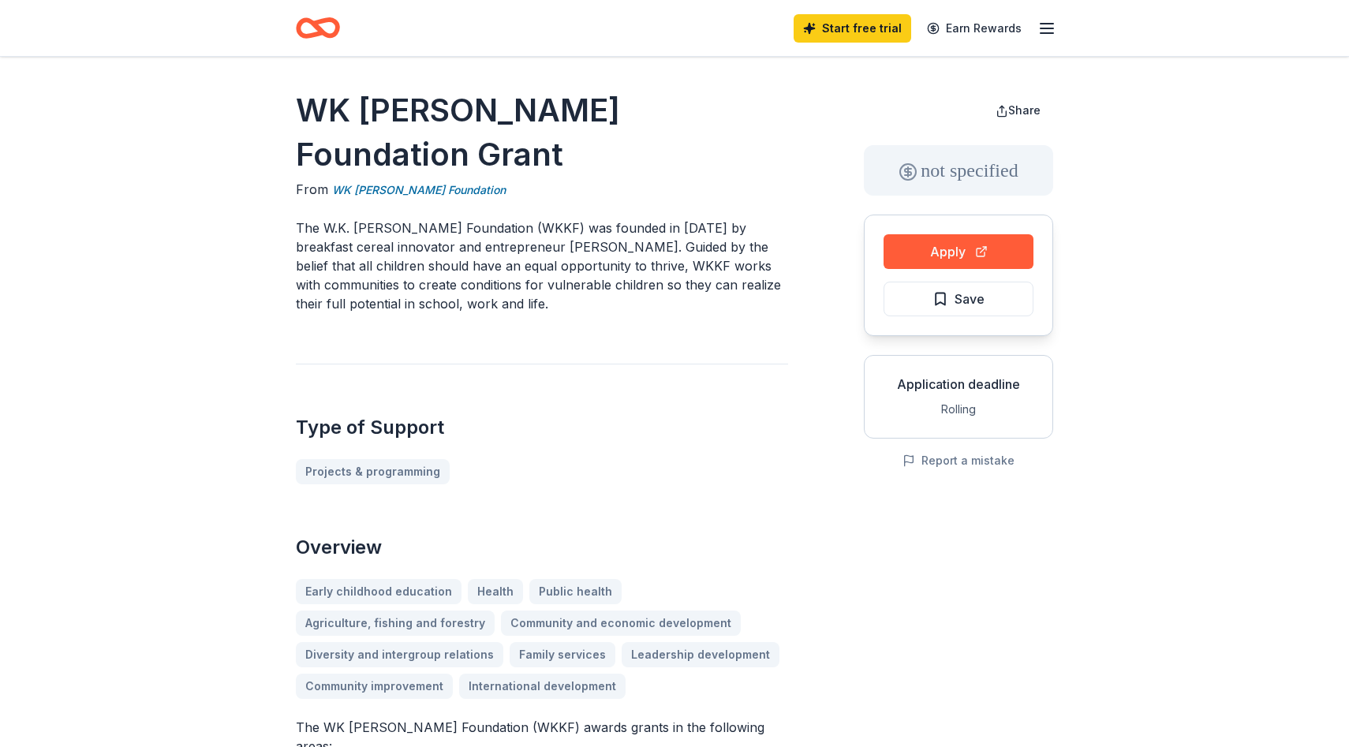
drag, startPoint x: 766, startPoint y: 119, endPoint x: 325, endPoint y: 104, distance: 441.2
click at [325, 104] on h1 "WK [PERSON_NAME] Foundation Grant" at bounding box center [542, 132] width 492 height 88
drag, startPoint x: 290, startPoint y: 106, endPoint x: 749, endPoint y: 112, distance: 458.4
click at [704, 103] on h1 "WK Kellogg Foundation Grant" at bounding box center [542, 132] width 492 height 88
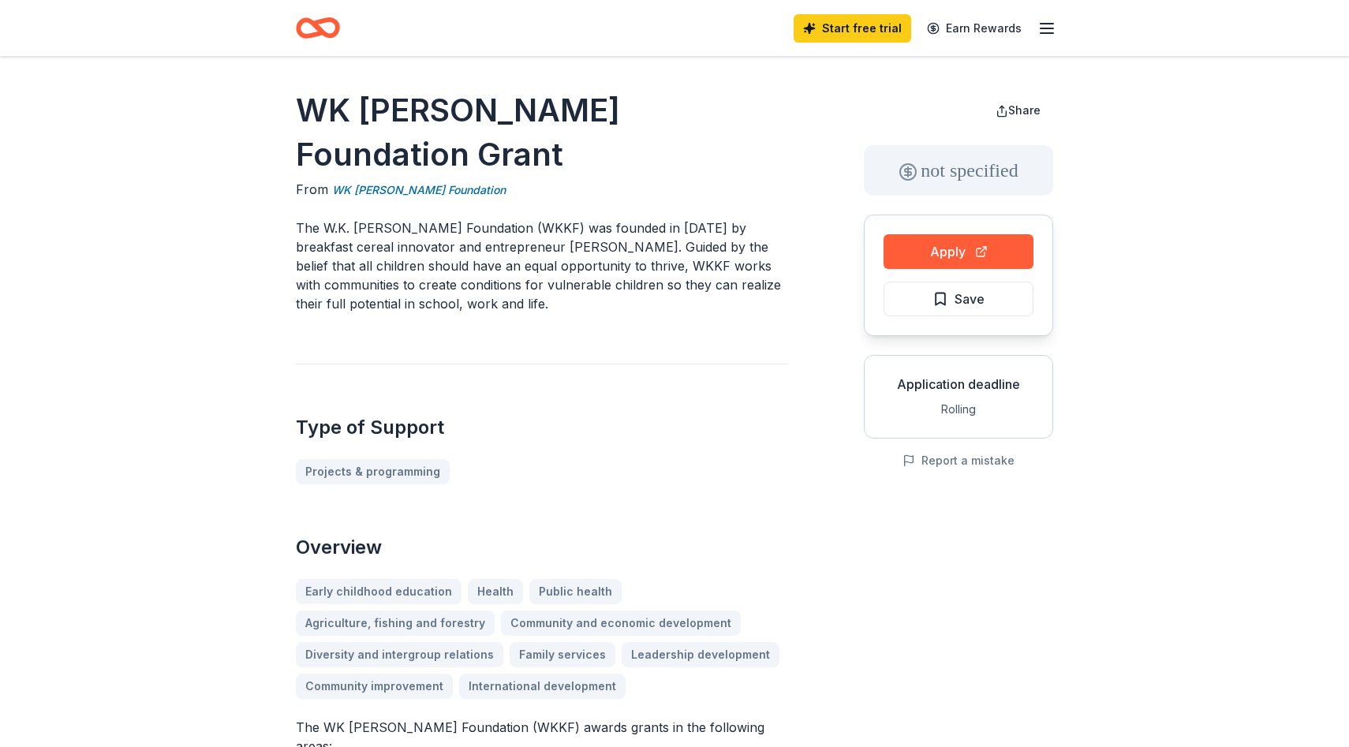
click at [704, 103] on h1 "WK Kellogg Foundation Grant" at bounding box center [542, 132] width 492 height 88
drag, startPoint x: 461, startPoint y: 144, endPoint x: 337, endPoint y: 143, distance: 123.9
click at [336, 180] on div "From WK Kellogg Foundation" at bounding box center [542, 190] width 492 height 20
drag, startPoint x: 319, startPoint y: 181, endPoint x: 540, endPoint y: 179, distance: 220.9
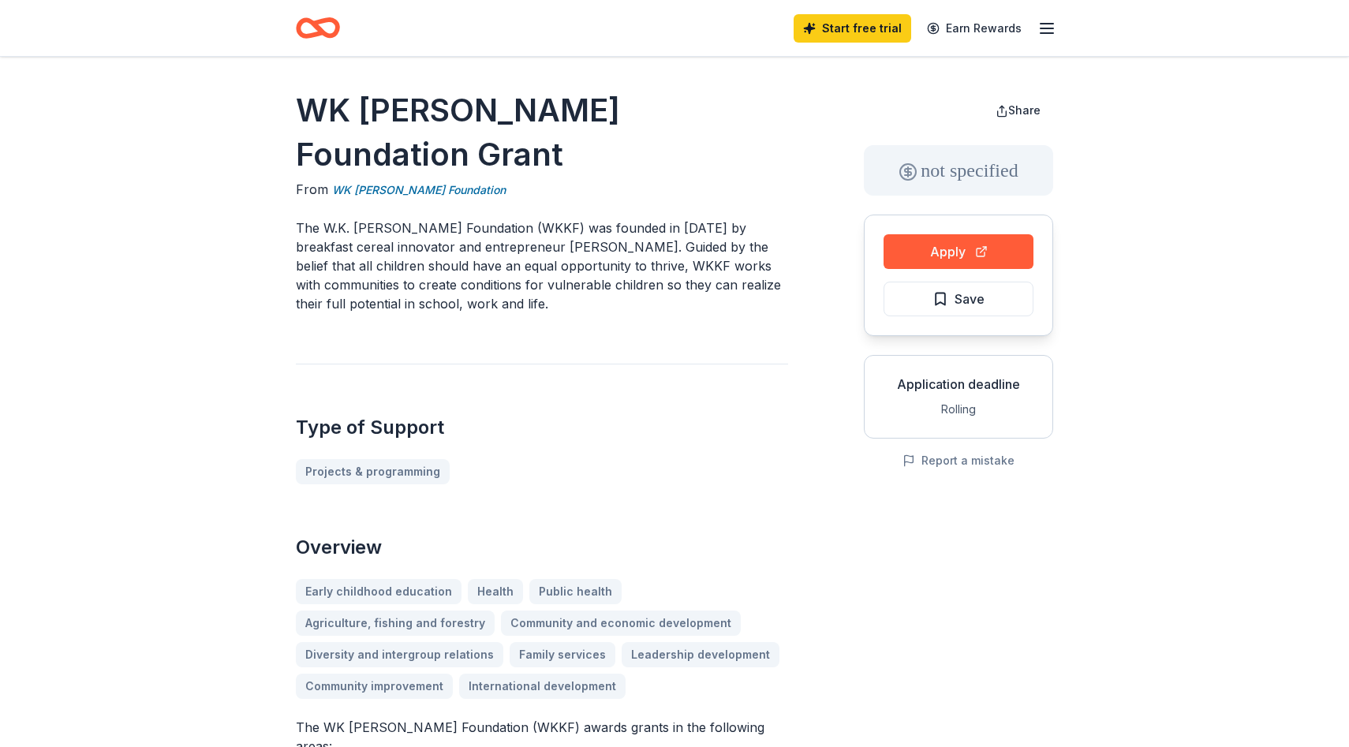
click at [544, 219] on p "The W.K. Kellogg Foundation (WKKF) was founded in 1930 by breakfast cereal inno…" at bounding box center [542, 266] width 492 height 95
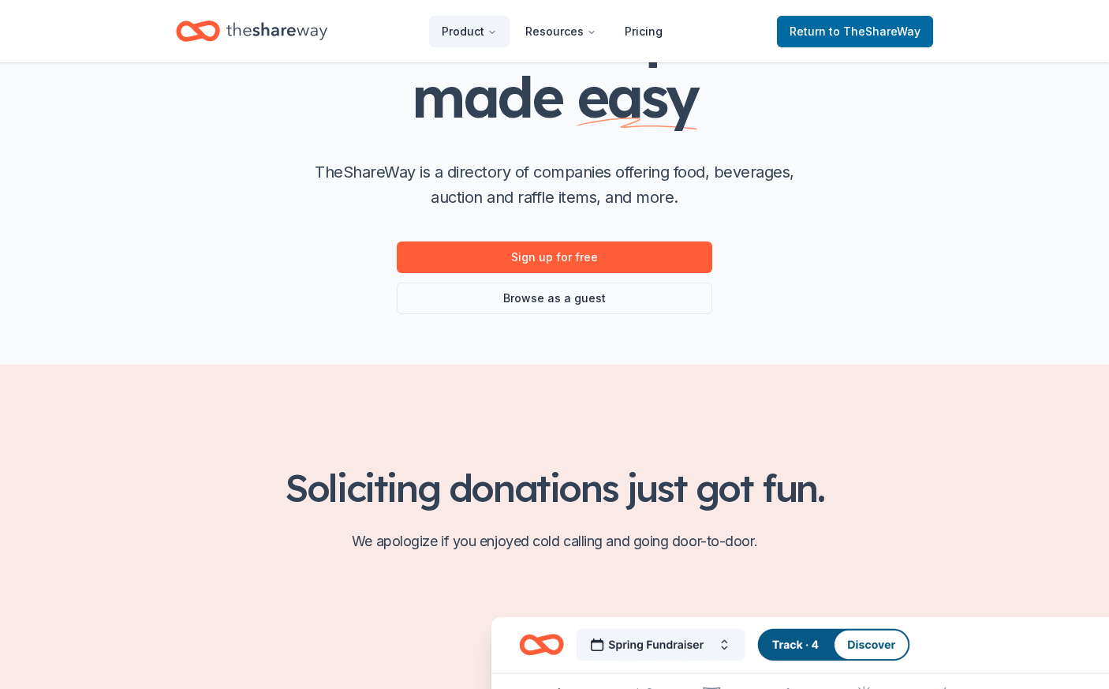
scroll to position [166, 0]
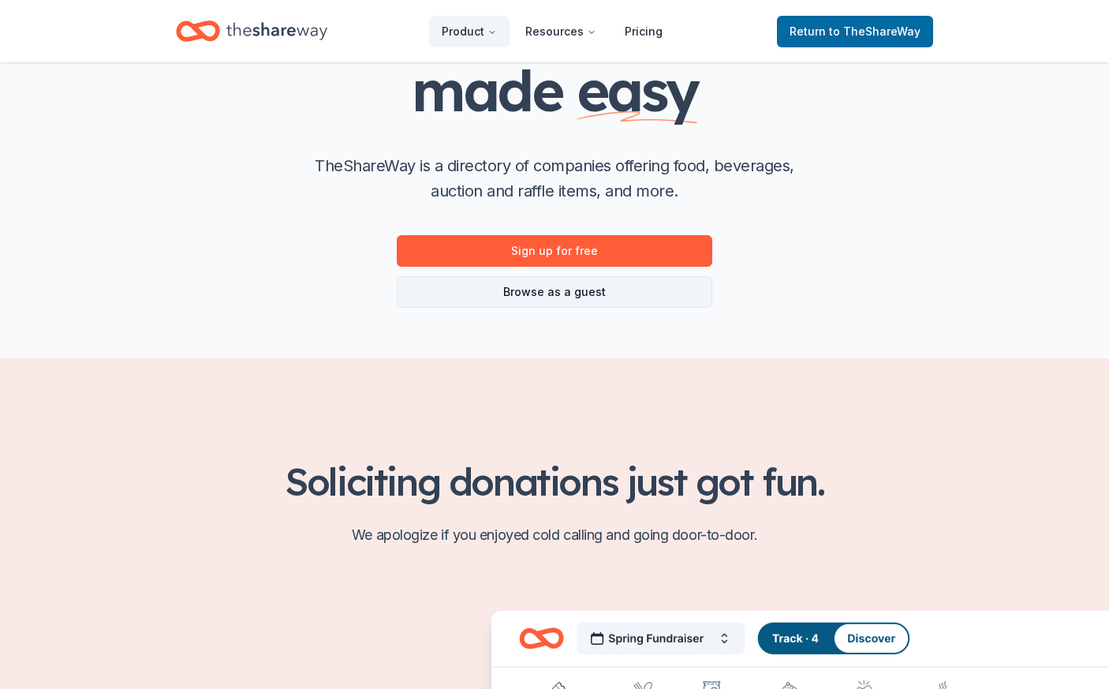
click at [577, 284] on link "Browse as a guest" at bounding box center [555, 292] width 316 height 32
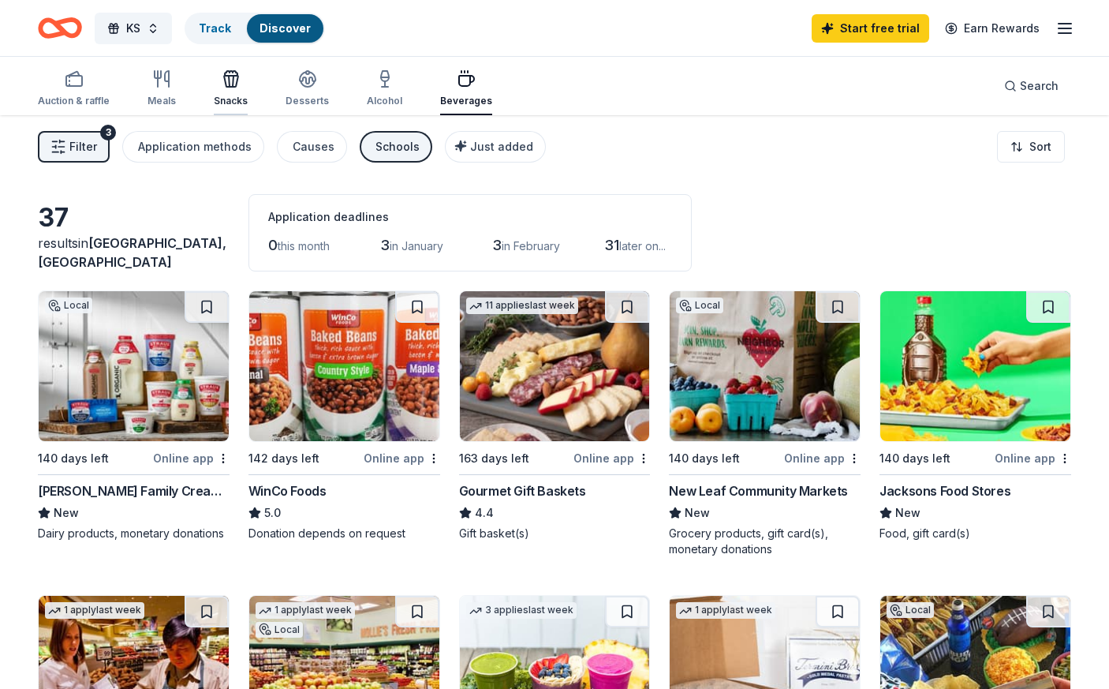
click at [236, 93] on div "Snacks" at bounding box center [231, 88] width 34 height 38
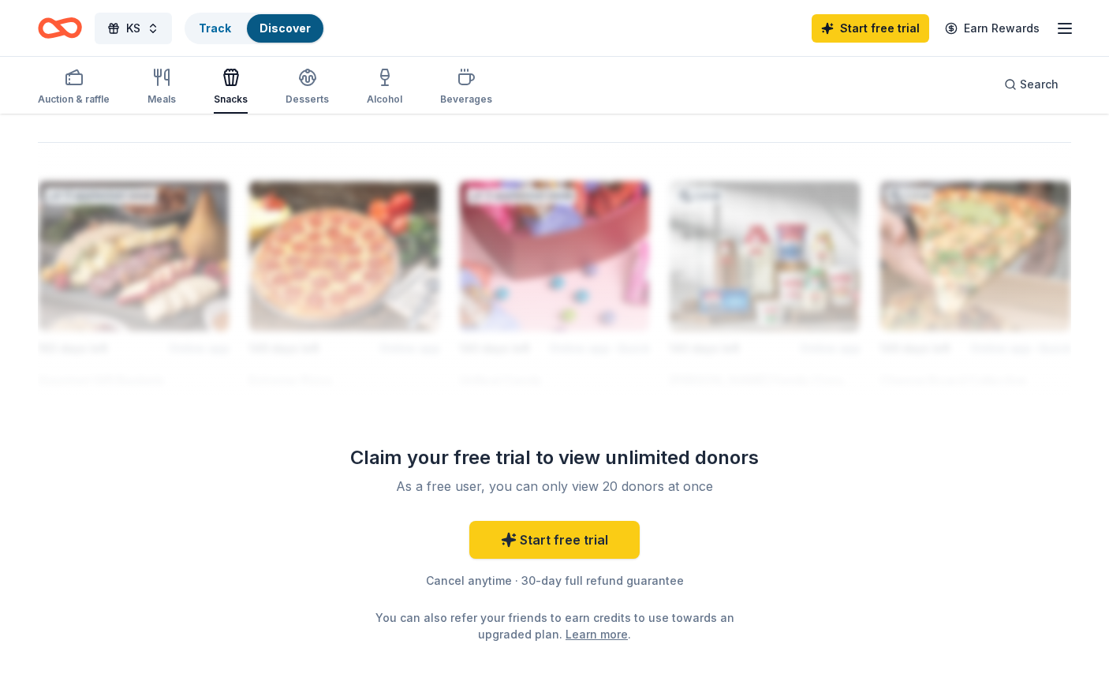
scroll to position [1363, 0]
